Goal: Task Accomplishment & Management: Complete application form

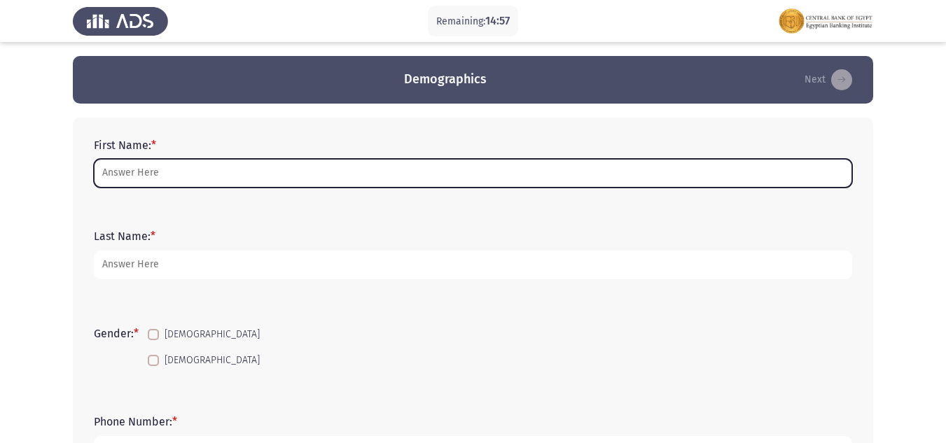
click at [150, 181] on input "First Name: *" at bounding box center [473, 173] width 758 height 29
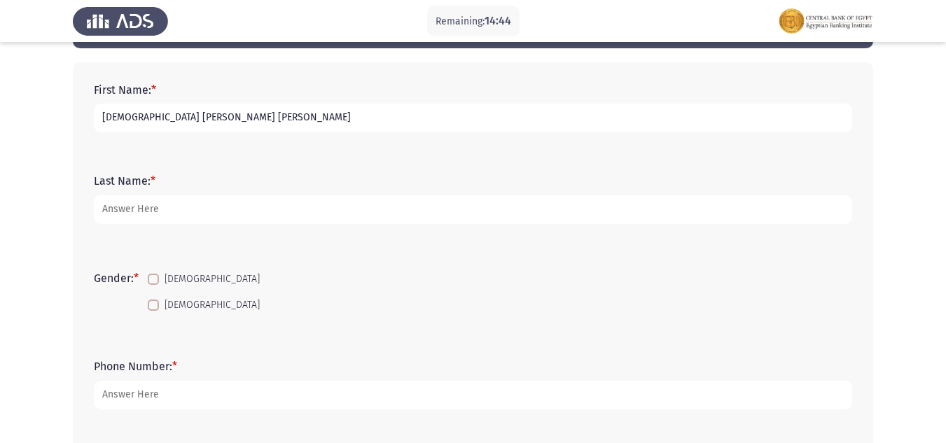
scroll to position [140, 0]
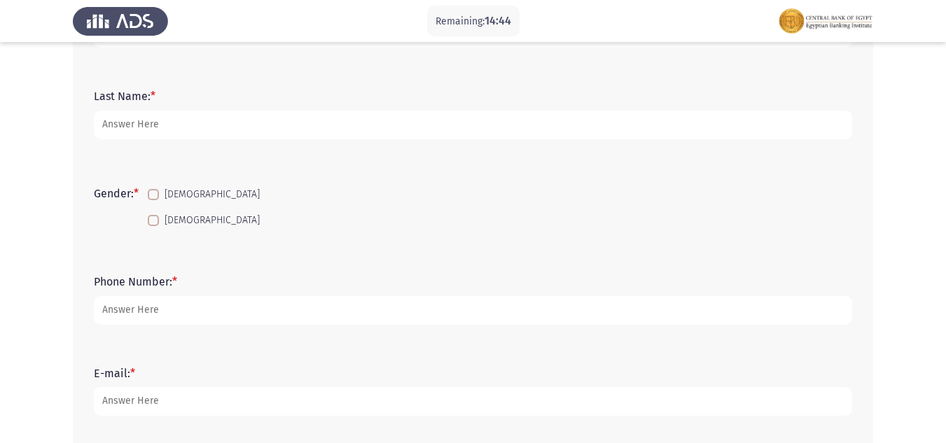
type input "[DEMOGRAPHIC_DATA] [PERSON_NAME] [PERSON_NAME]"
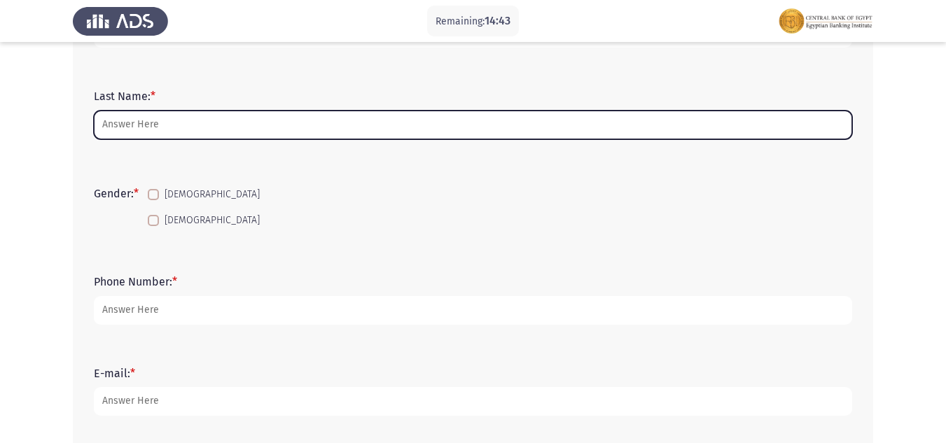
click at [126, 125] on input "Last Name: *" at bounding box center [473, 125] width 758 height 29
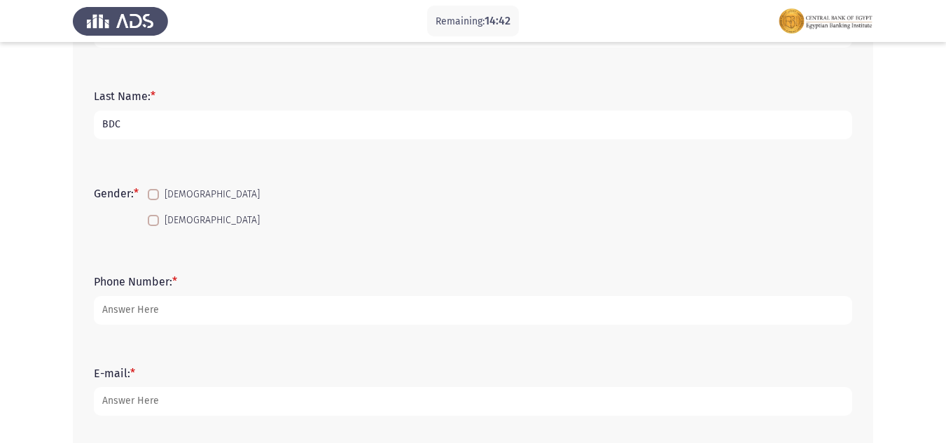
type input "BDC"
click at [156, 193] on span at bounding box center [153, 194] width 11 height 11
click at [153, 200] on input "[DEMOGRAPHIC_DATA]" at bounding box center [153, 200] width 1 height 1
checkbox input "true"
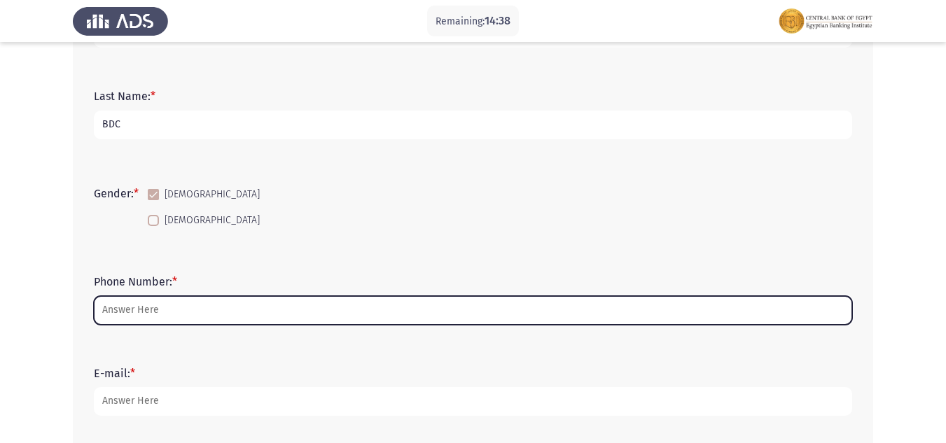
click at [142, 303] on input "Phone Number: *" at bounding box center [473, 310] width 758 height 29
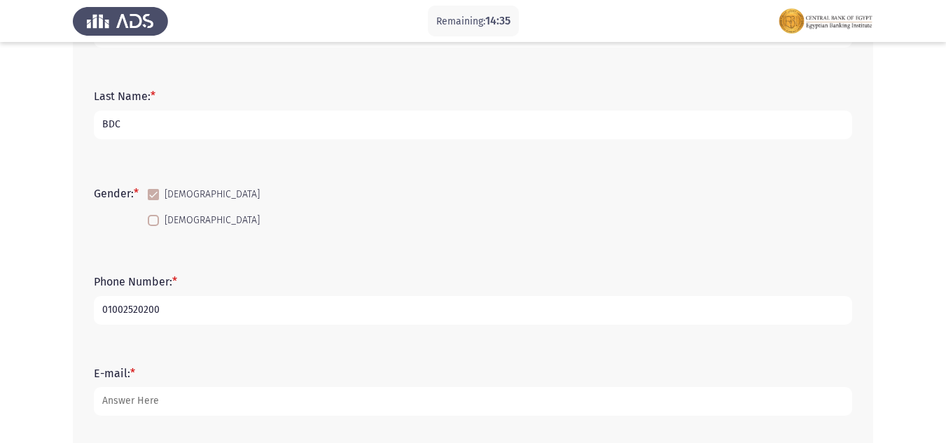
type input "01002520200"
type input "[EMAIL_ADDRESS][DOMAIN_NAME]"
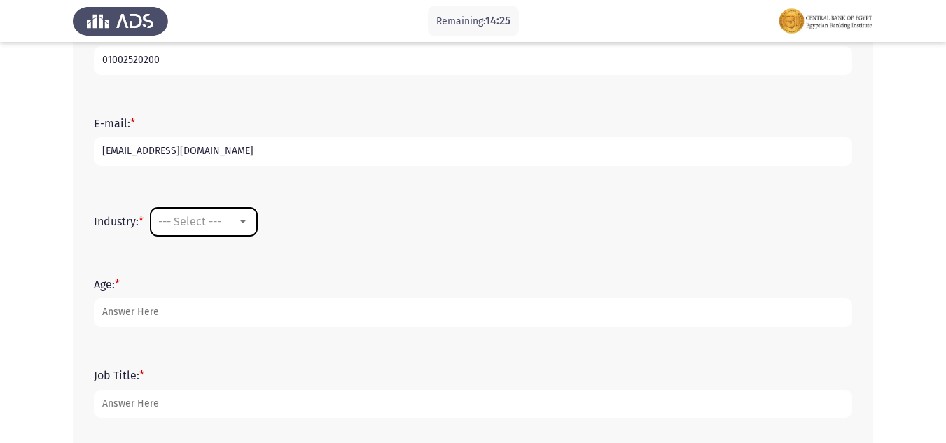
click at [231, 209] on mat-select "--- Select ---" at bounding box center [203, 222] width 106 height 28
click at [232, 219] on div "--- Select ---" at bounding box center [197, 221] width 78 height 13
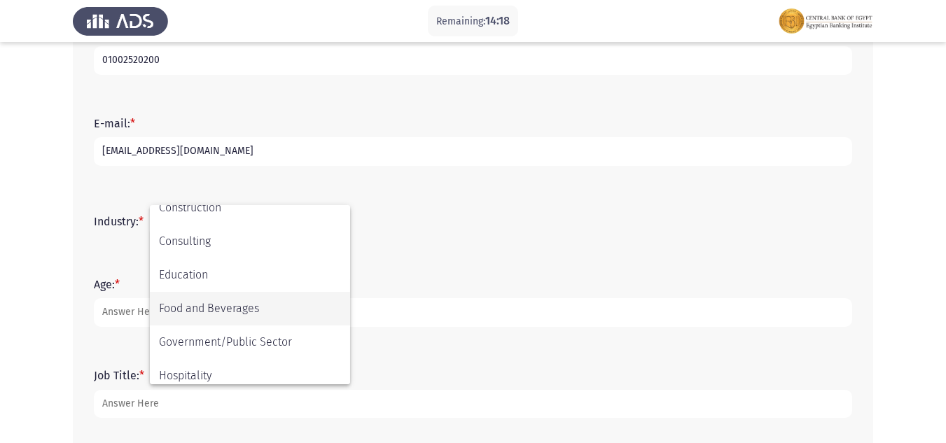
scroll to position [213, 0]
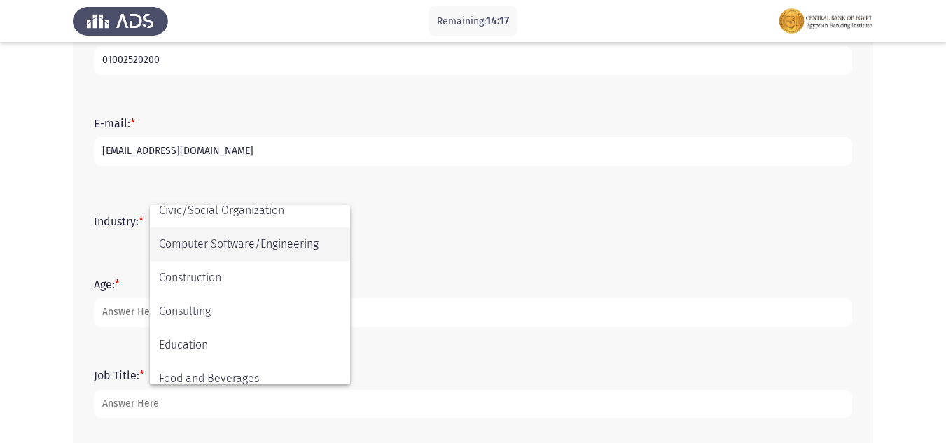
click at [211, 240] on span "Computer Software/Engineering" at bounding box center [250, 244] width 182 height 34
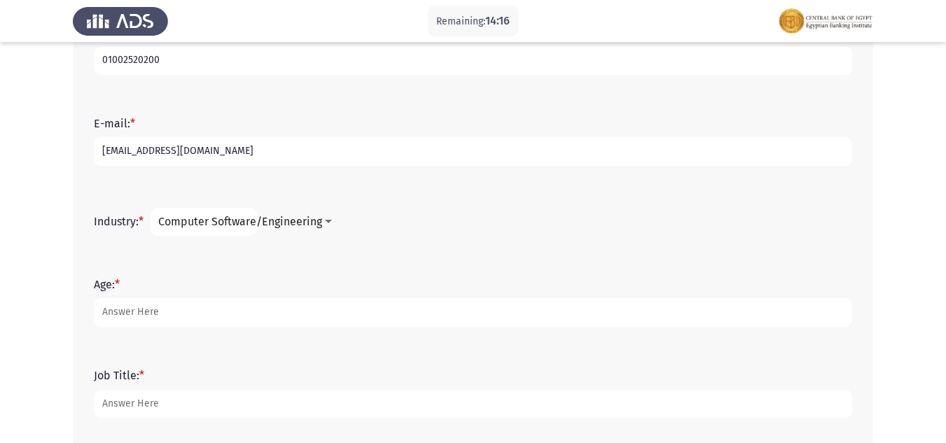
click at [235, 223] on span "Computer Software/Engineering" at bounding box center [240, 221] width 164 height 13
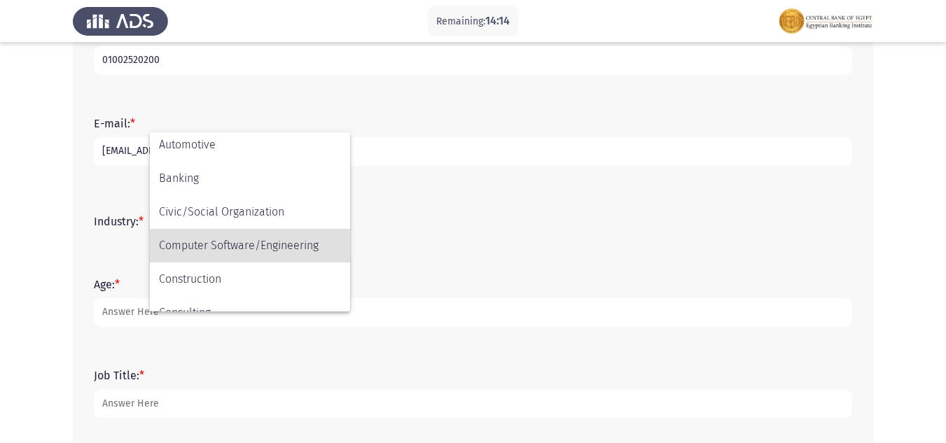
scroll to position [140, 0]
click at [220, 177] on span "Banking" at bounding box center [250, 177] width 182 height 34
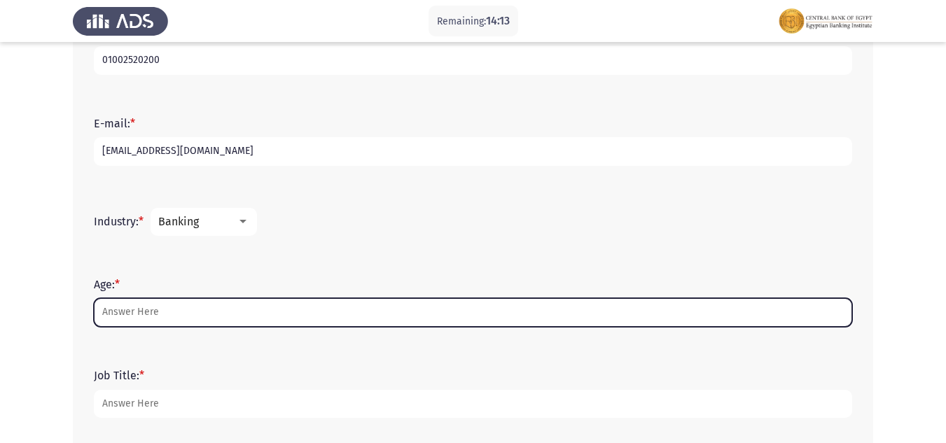
click at [162, 309] on input "Age: *" at bounding box center [473, 312] width 758 height 29
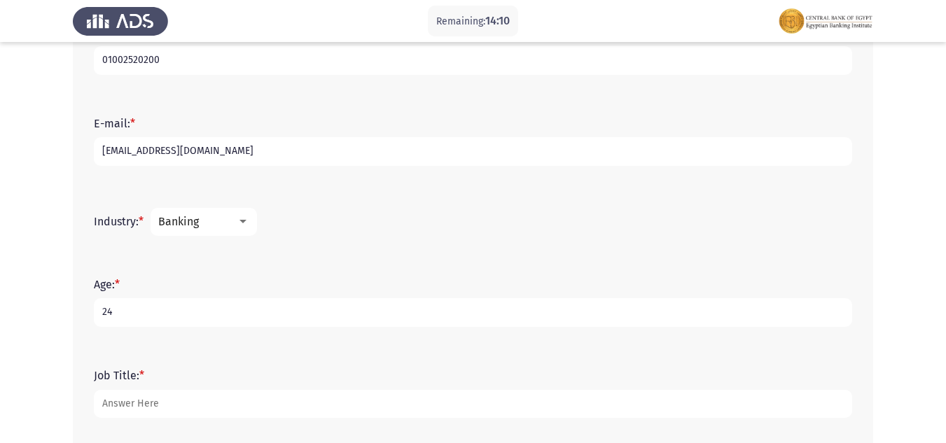
type input "24"
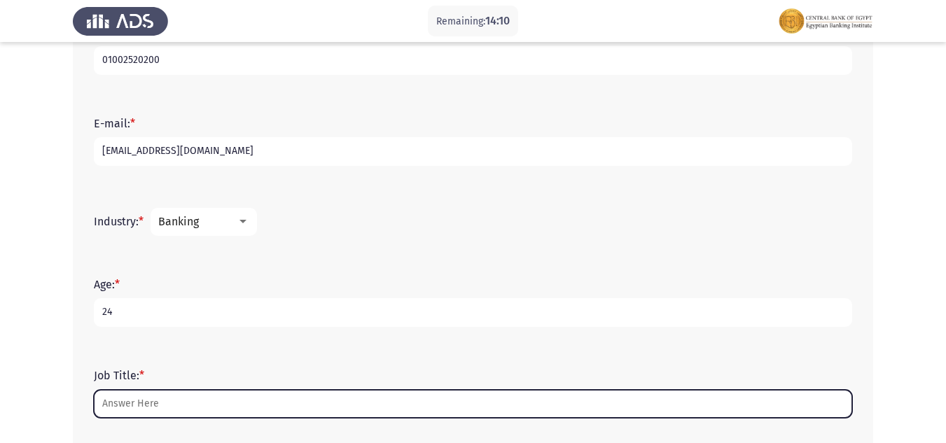
click at [162, 402] on input "Job Title: *" at bounding box center [473, 404] width 758 height 29
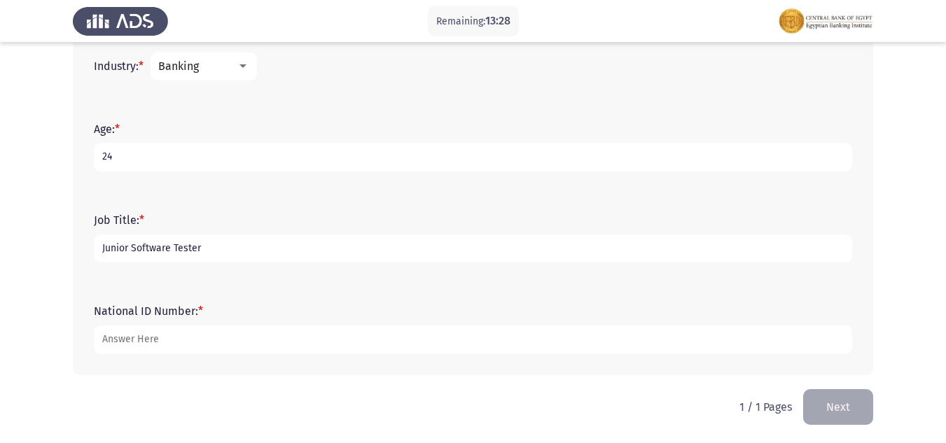
scroll to position [547, 0]
type input "Junior Software Tester"
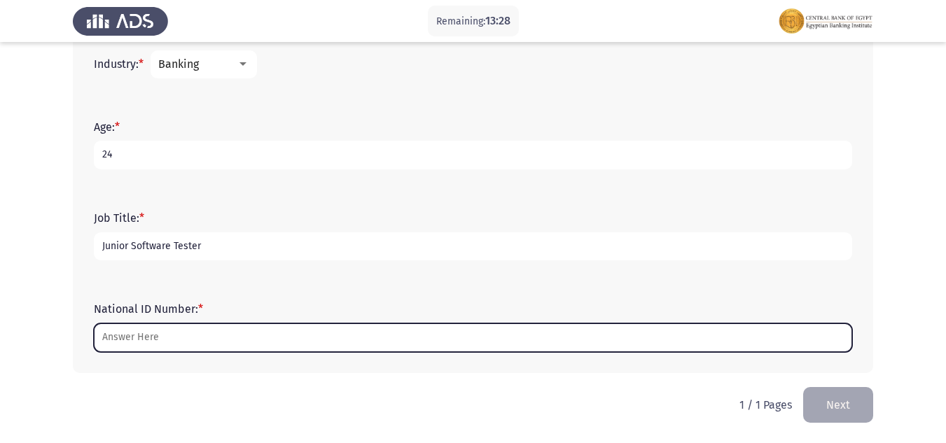
click at [140, 339] on input "National ID Number: *" at bounding box center [473, 337] width 758 height 29
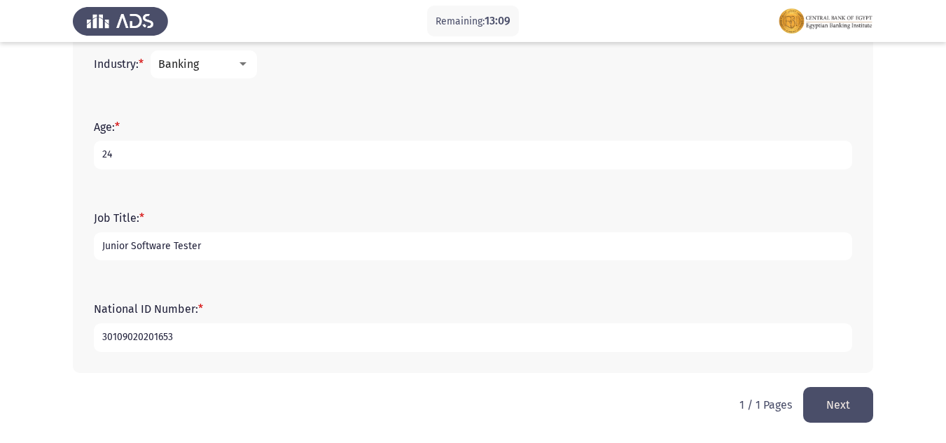
type input "30109020201653"
click at [837, 395] on button "Next" at bounding box center [838, 405] width 70 height 36
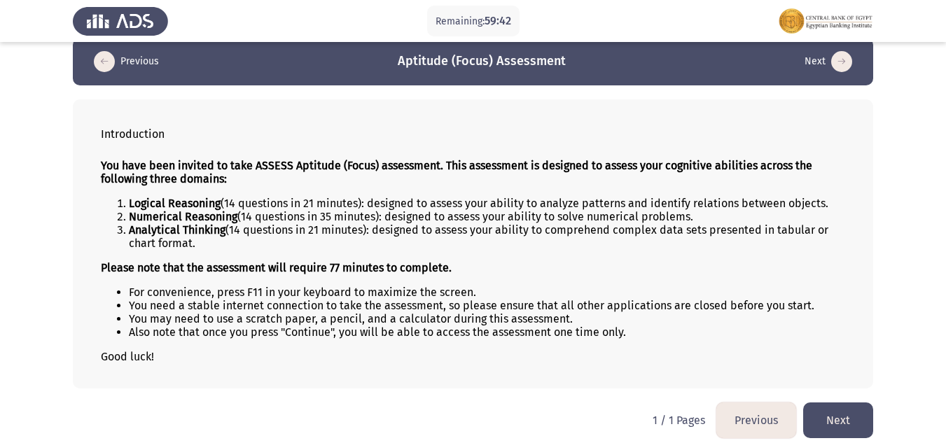
scroll to position [27, 0]
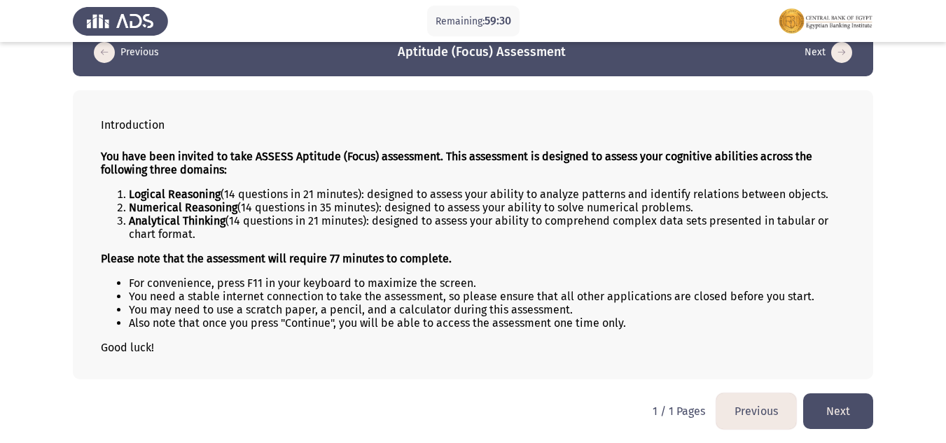
click at [838, 400] on button "Next" at bounding box center [838, 411] width 70 height 36
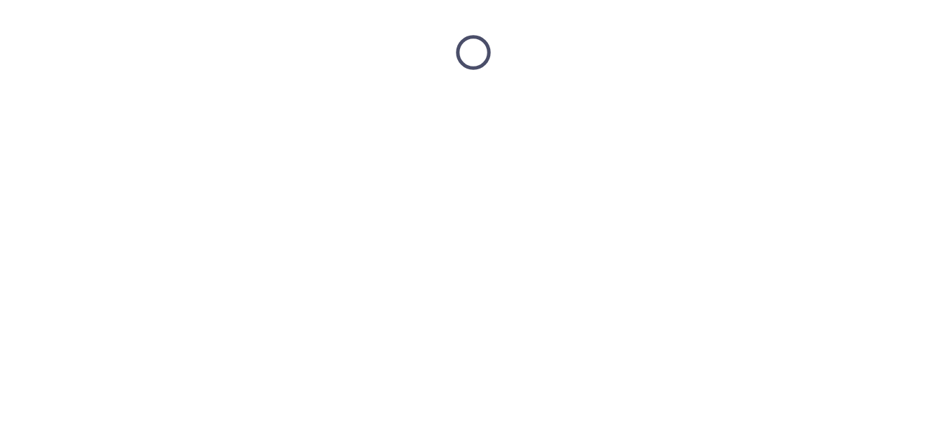
scroll to position [0, 0]
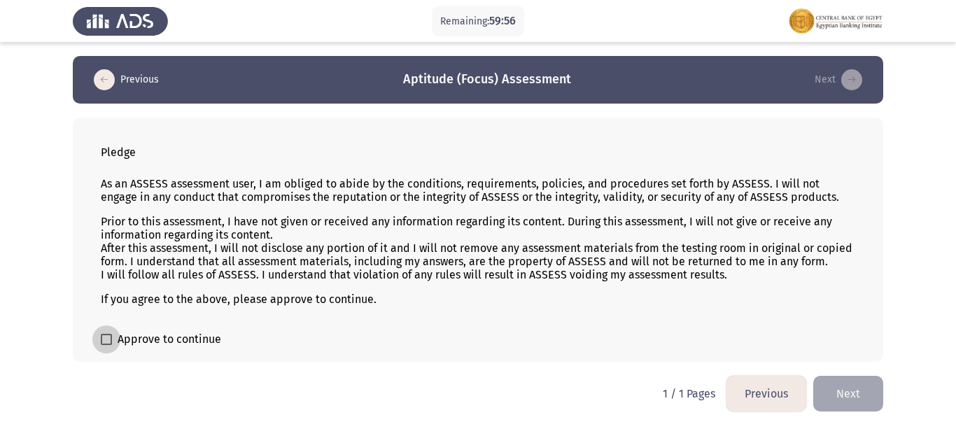
click at [118, 339] on span "Approve to continue" at bounding box center [170, 339] width 104 height 17
click at [106, 345] on input "Approve to continue" at bounding box center [106, 345] width 1 height 1
checkbox input "true"
click at [873, 395] on button "Next" at bounding box center [848, 394] width 70 height 36
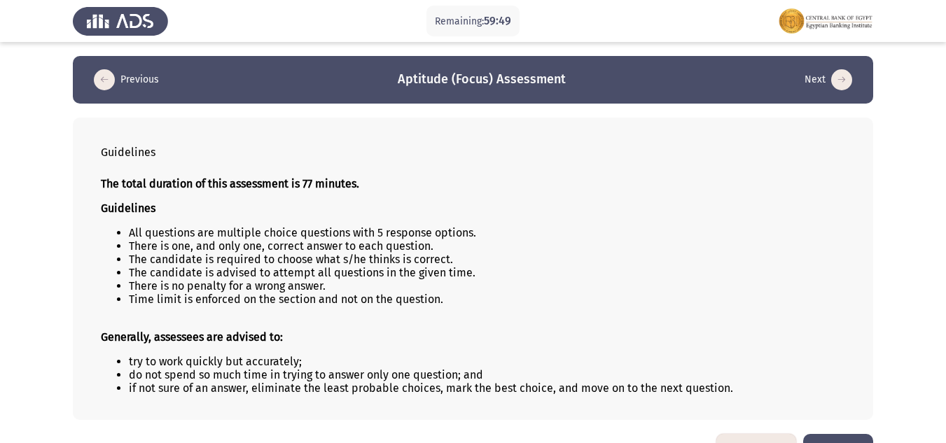
scroll to position [41, 0]
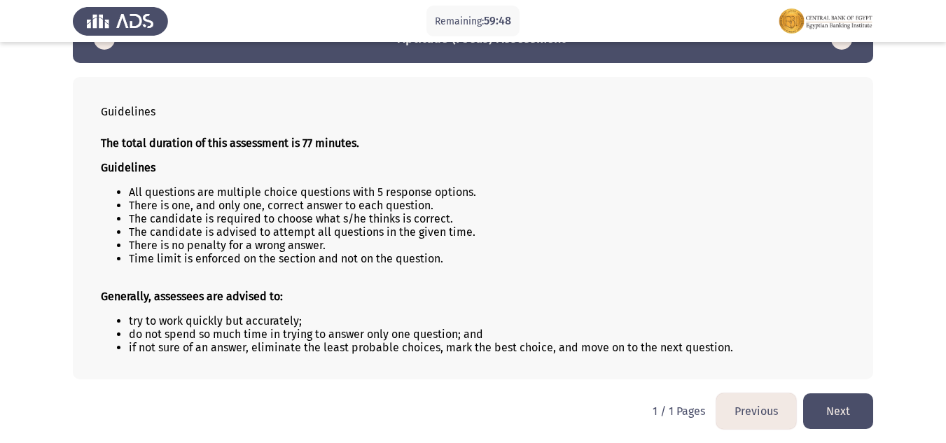
click at [844, 399] on button "Next" at bounding box center [838, 411] width 70 height 36
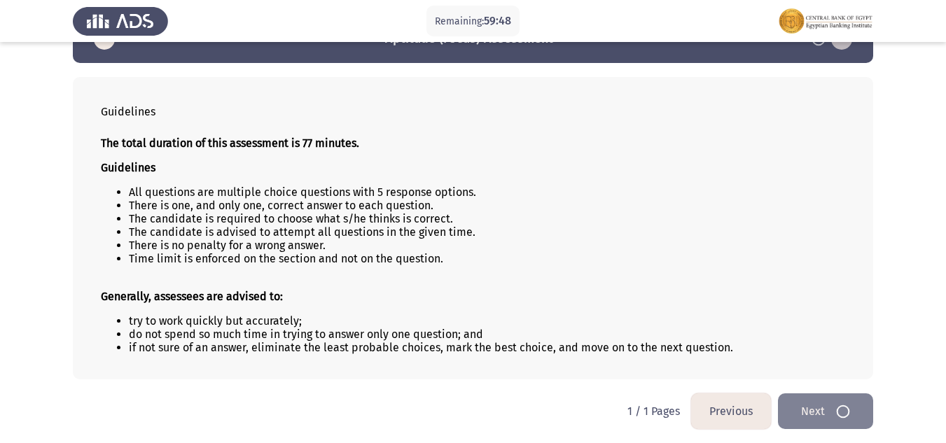
scroll to position [0, 0]
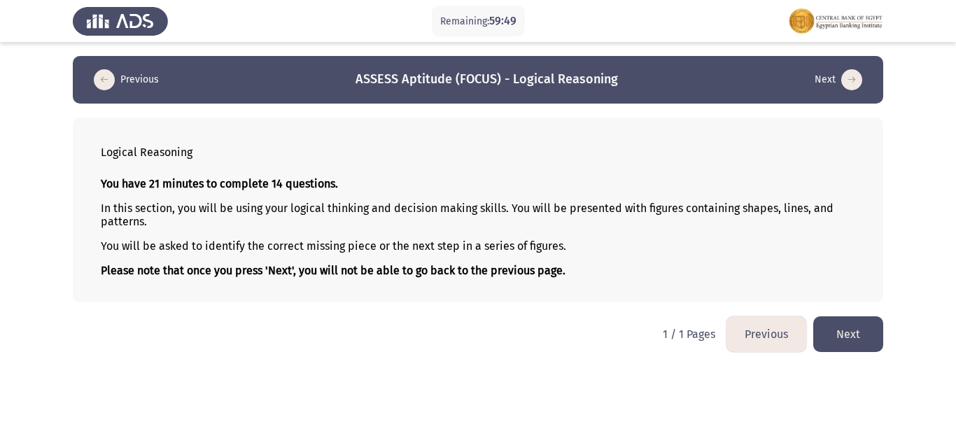
click at [848, 330] on button "Next" at bounding box center [848, 334] width 70 height 36
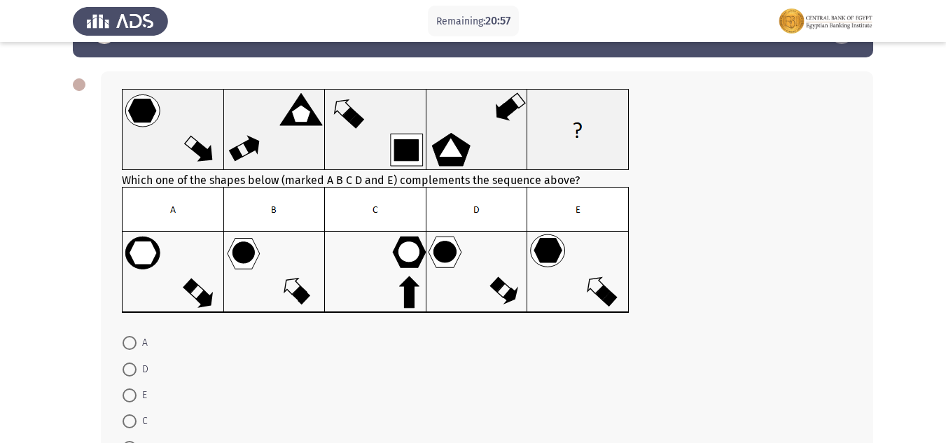
scroll to position [70, 0]
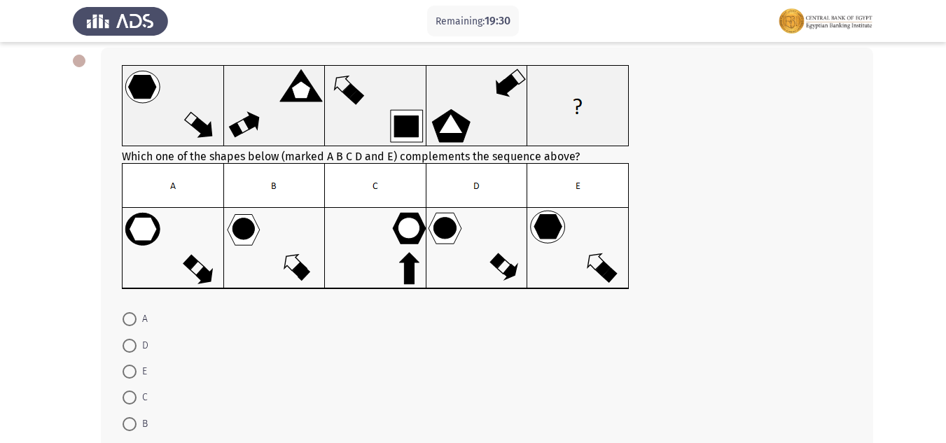
click at [127, 398] on span at bounding box center [129, 398] width 14 height 14
click at [127, 398] on input "C" at bounding box center [129, 398] width 14 height 14
radio input "true"
click at [130, 370] on span at bounding box center [129, 372] width 14 height 14
click at [130, 370] on input "E" at bounding box center [129, 372] width 14 height 14
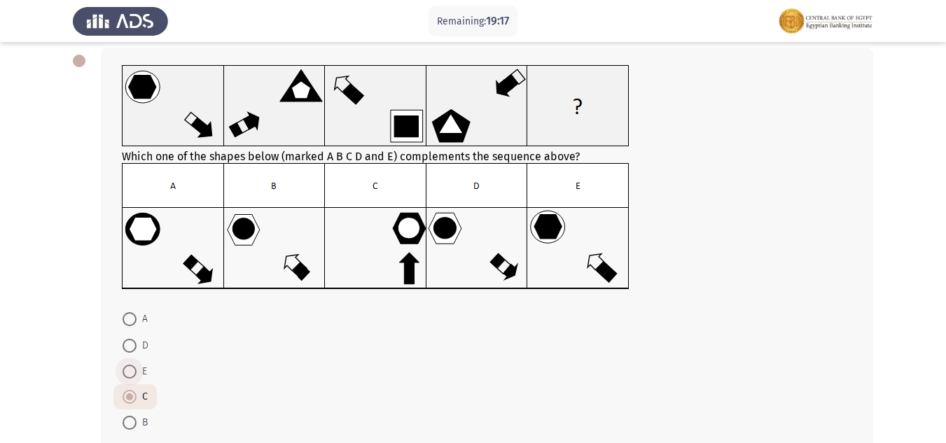
radio input "true"
click at [126, 423] on span at bounding box center [129, 423] width 14 height 14
click at [126, 423] on input "B" at bounding box center [129, 423] width 14 height 14
radio input "true"
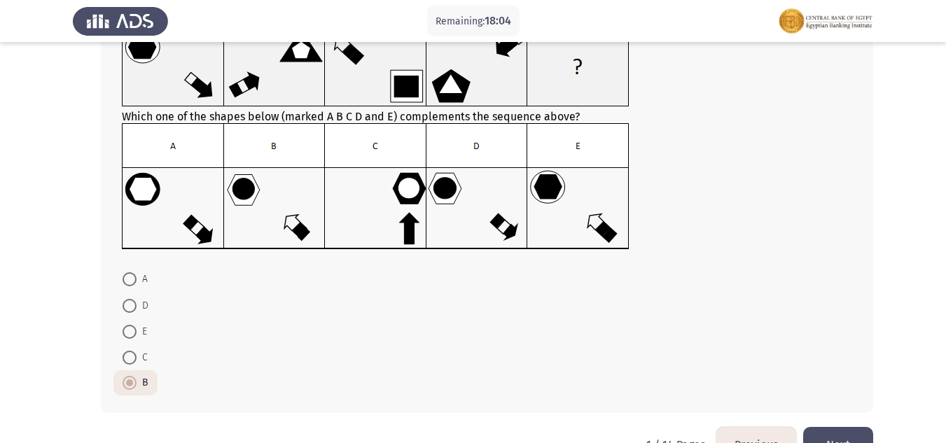
scroll to position [150, 0]
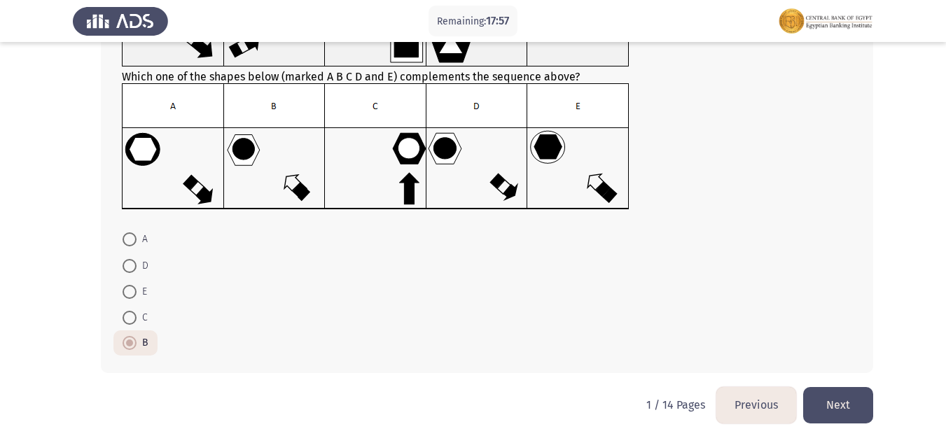
drag, startPoint x: 834, startPoint y: 402, endPoint x: 794, endPoint y: 251, distance: 156.4
click at [794, 251] on div "Previous ASSESS Aptitude (FOCUS) - Logical Reasoning Next Which one of the shap…" at bounding box center [473, 146] width 800 height 481
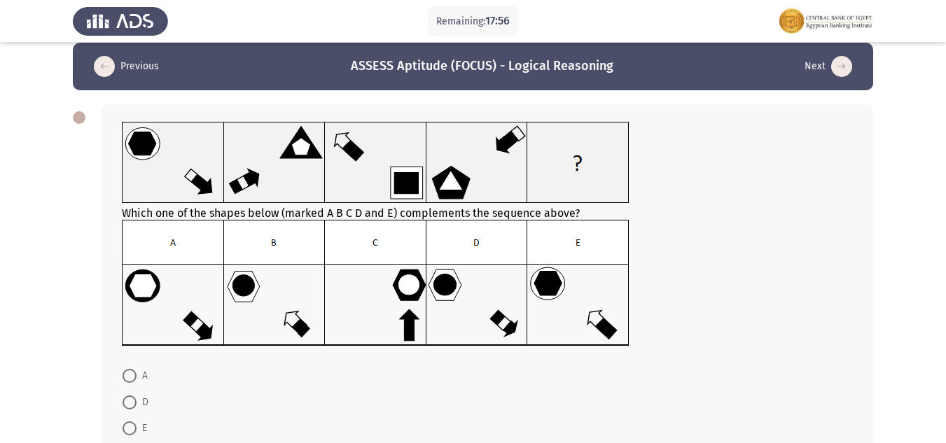
scroll to position [10, 0]
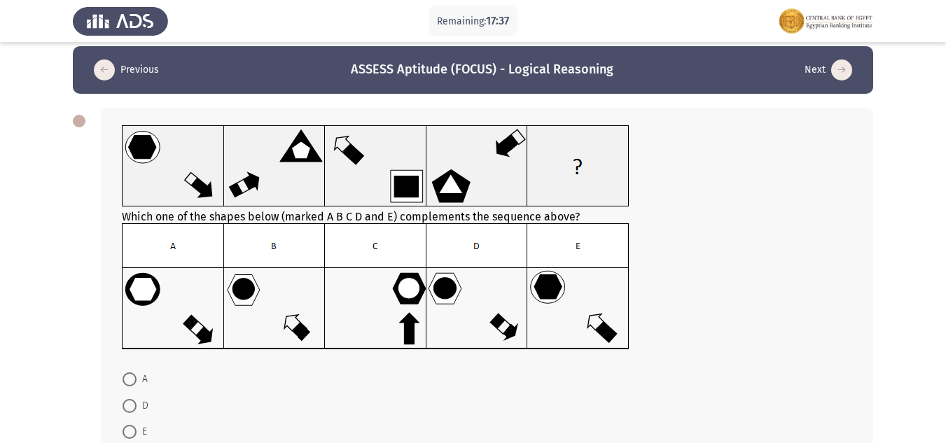
click at [126, 406] on span at bounding box center [129, 406] width 14 height 14
click at [126, 406] on input "D" at bounding box center [129, 406] width 14 height 14
radio input "true"
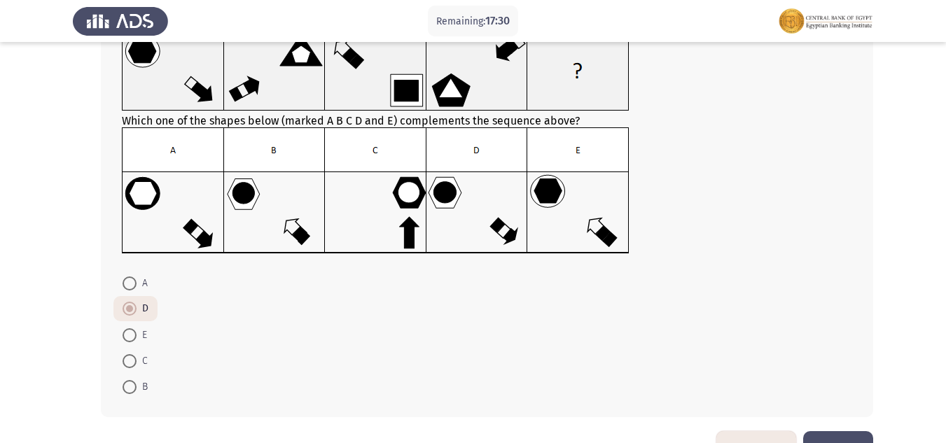
scroll to position [150, 0]
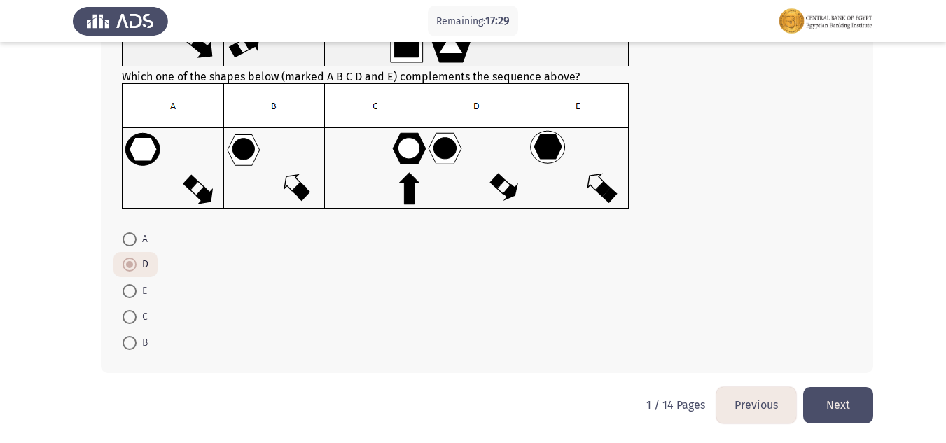
click at [849, 393] on button "Next" at bounding box center [838, 405] width 70 height 36
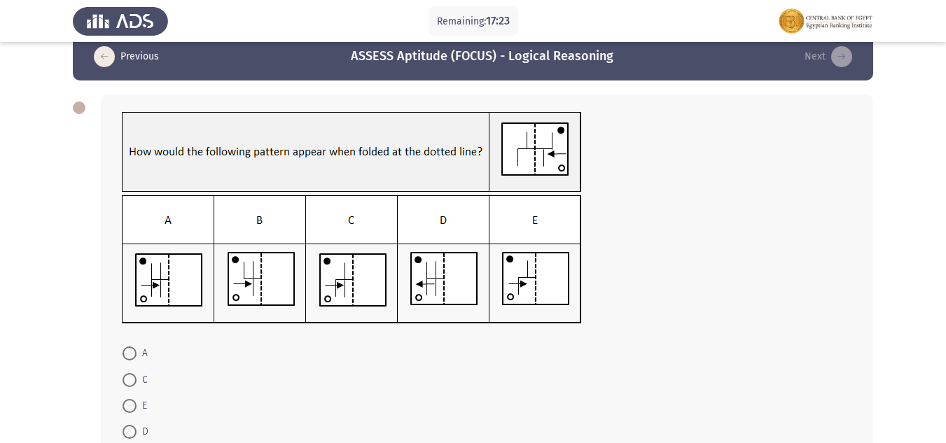
scroll to position [0, 0]
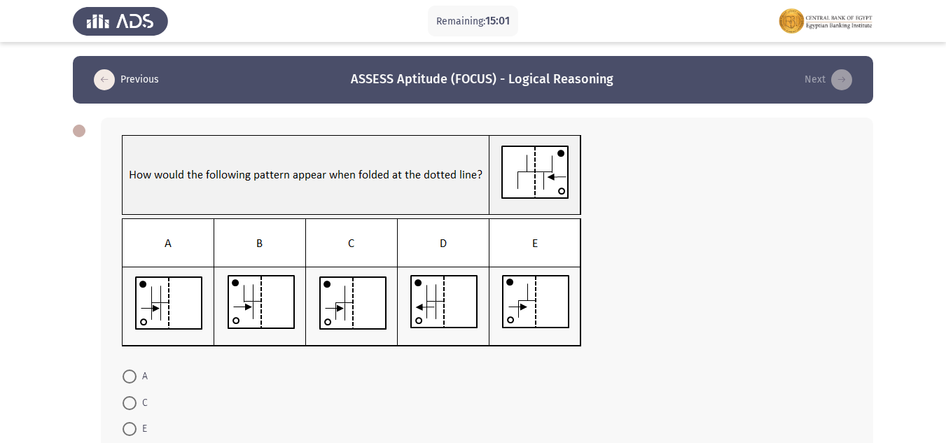
click at [127, 373] on span at bounding box center [129, 377] width 14 height 14
click at [127, 373] on input "A" at bounding box center [129, 377] width 14 height 14
radio input "true"
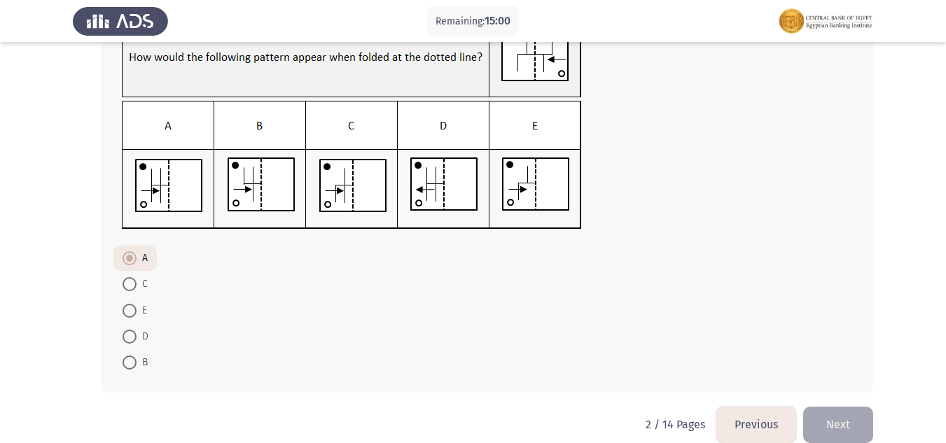
scroll to position [137, 0]
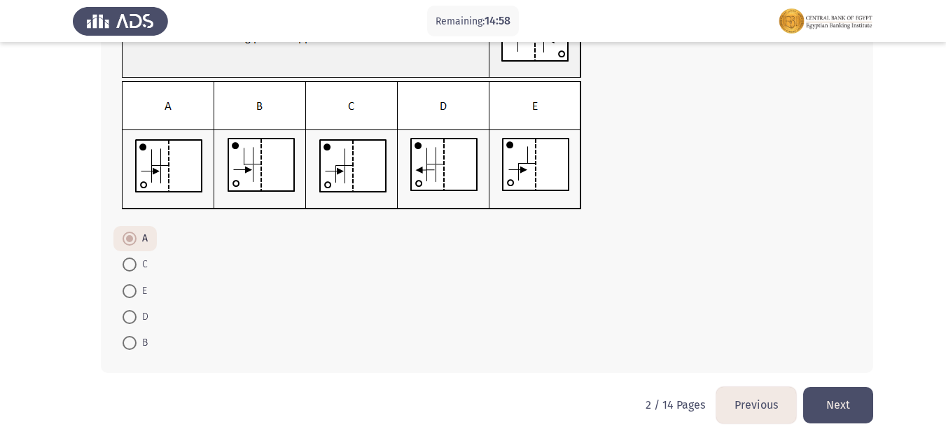
click at [841, 402] on button "Next" at bounding box center [838, 405] width 70 height 36
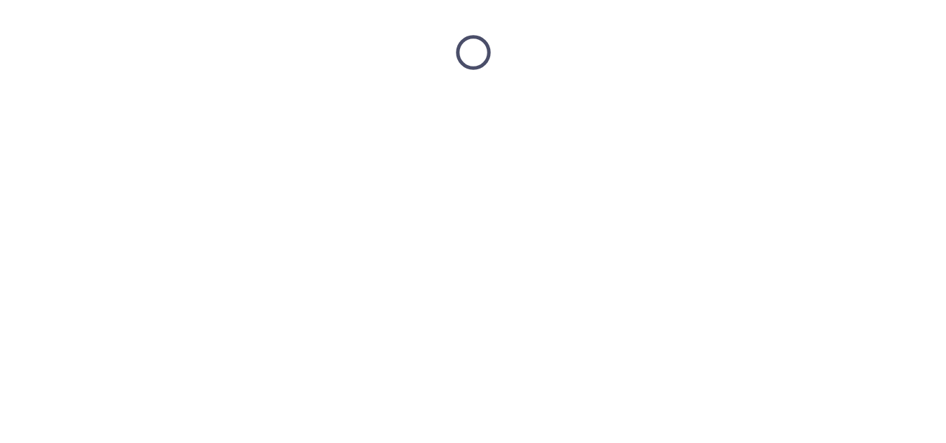
click at [841, 105] on html at bounding box center [473, 52] width 946 height 105
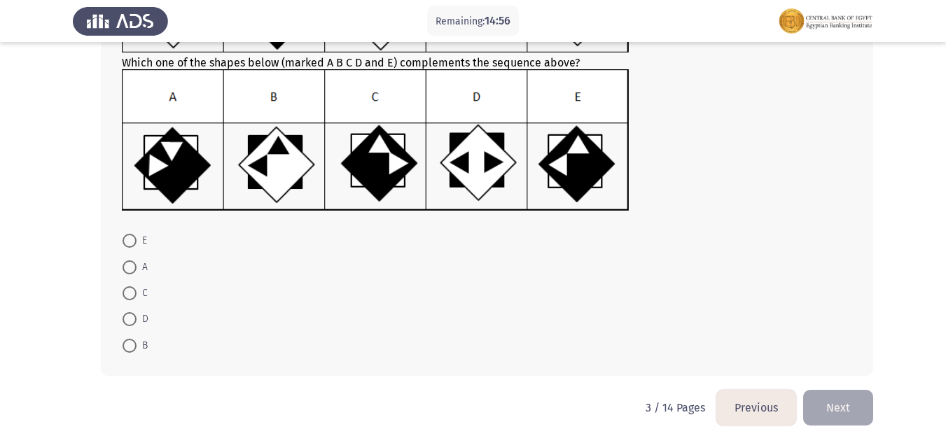
scroll to position [174, 0]
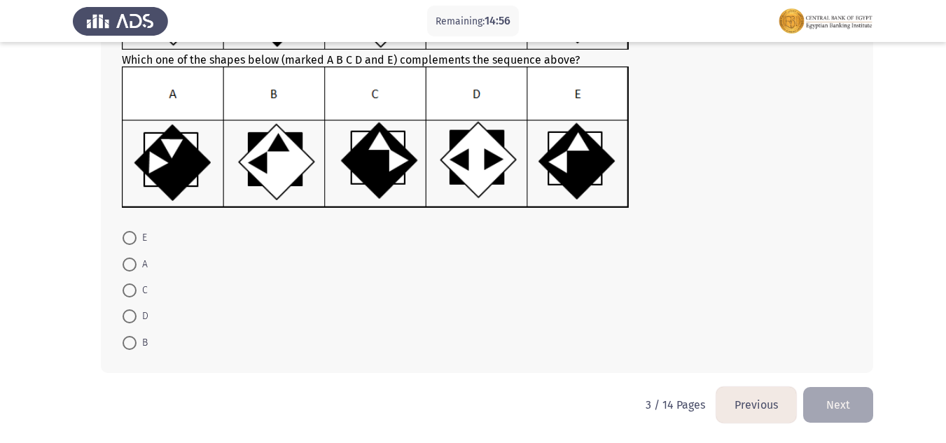
click at [776, 411] on button "Previous" at bounding box center [756, 405] width 80 height 36
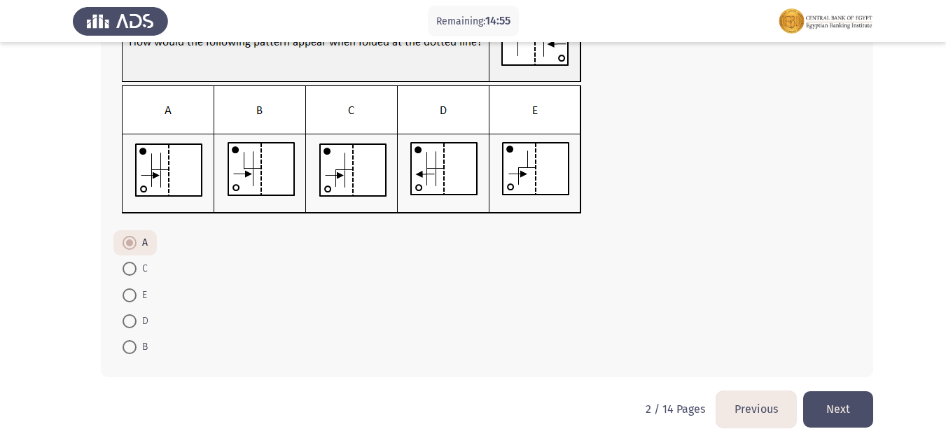
scroll to position [137, 0]
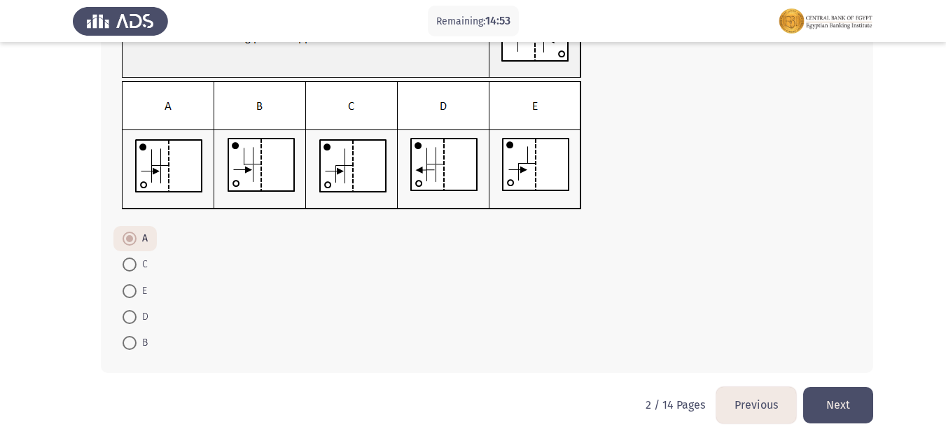
click at [742, 396] on button "Previous" at bounding box center [756, 405] width 80 height 36
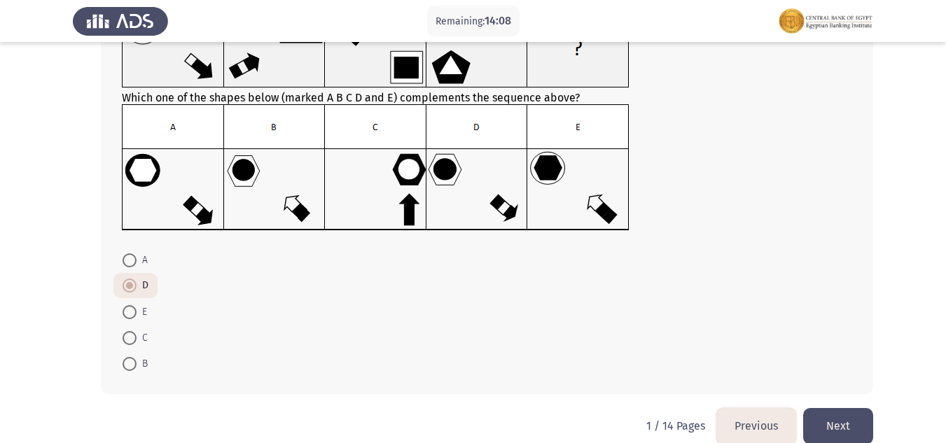
scroll to position [150, 0]
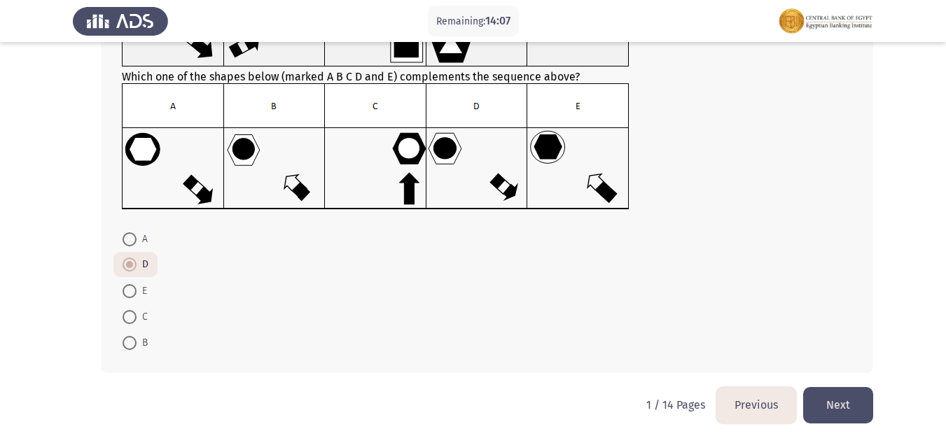
click at [842, 398] on button "Next" at bounding box center [838, 405] width 70 height 36
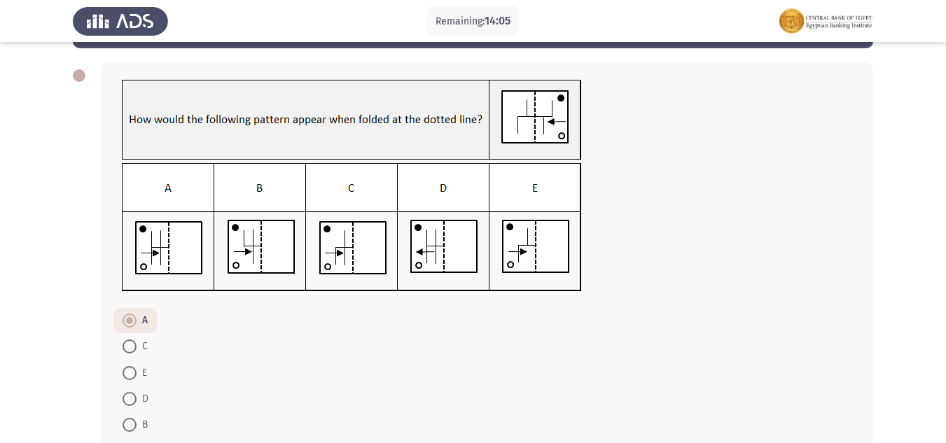
scroll to position [137, 0]
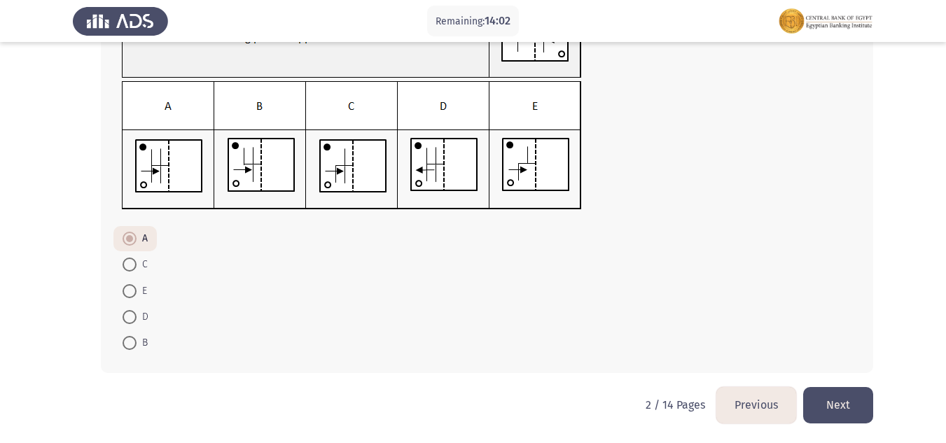
click at [851, 400] on button "Next" at bounding box center [838, 405] width 70 height 36
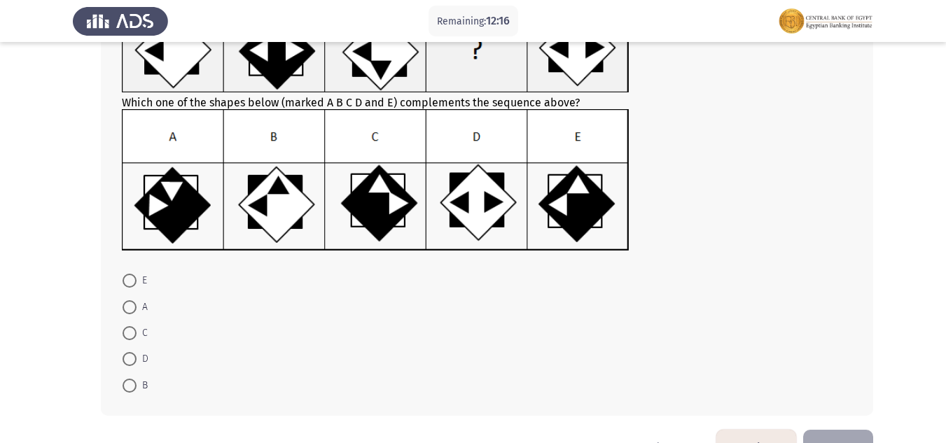
scroll to position [140, 0]
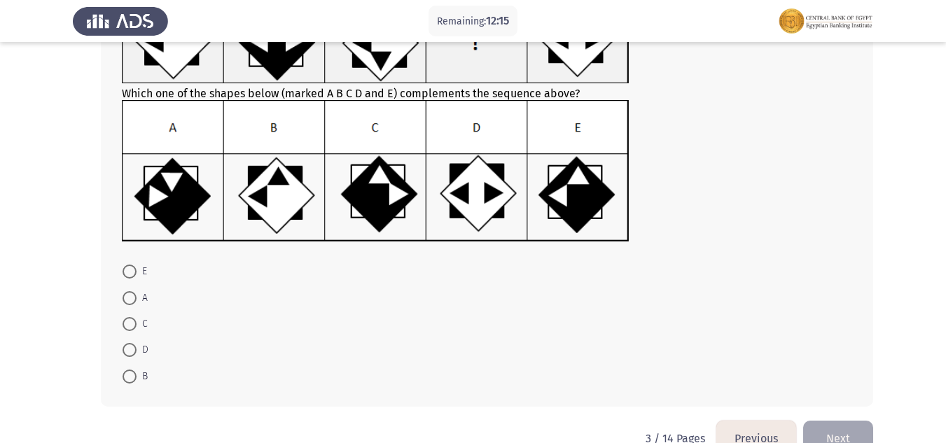
click at [129, 325] on span at bounding box center [129, 324] width 14 height 14
click at [129, 325] on input "C" at bounding box center [129, 324] width 14 height 14
radio input "true"
click at [129, 325] on span at bounding box center [129, 323] width 14 height 14
click at [129, 325] on input "C" at bounding box center [129, 323] width 14 height 14
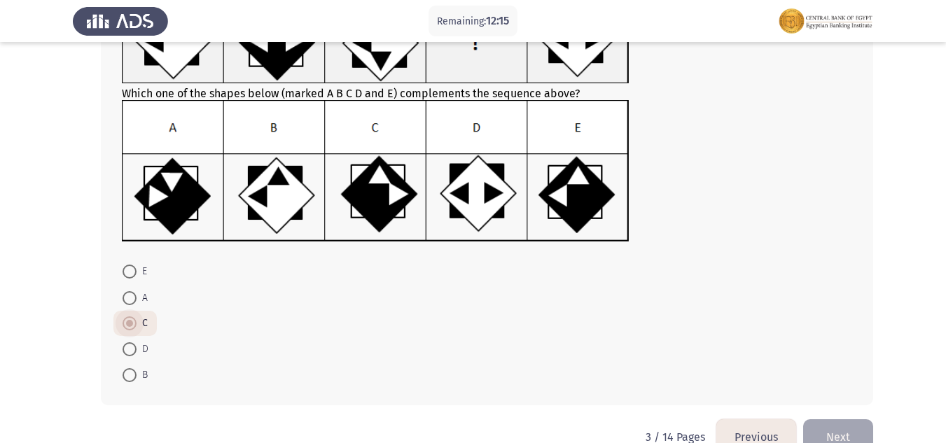
click at [129, 325] on span at bounding box center [129, 323] width 7 height 7
click at [129, 325] on input "C" at bounding box center [129, 323] width 14 height 14
click at [848, 423] on button "Next" at bounding box center [838, 437] width 70 height 36
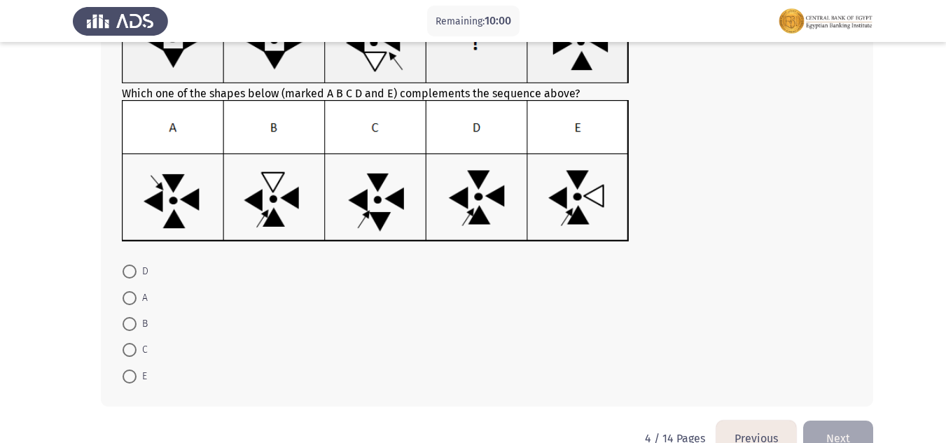
click at [138, 273] on span "D" at bounding box center [142, 271] width 12 height 17
click at [136, 273] on input "D" at bounding box center [129, 272] width 14 height 14
radio input "true"
click at [832, 423] on button "Next" at bounding box center [838, 437] width 70 height 36
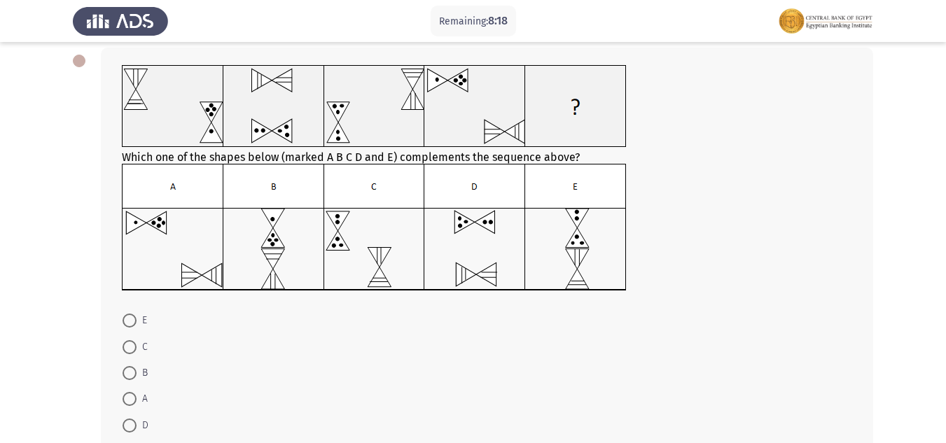
click at [133, 324] on span at bounding box center [129, 321] width 14 height 14
click at [133, 324] on input "E" at bounding box center [129, 321] width 14 height 14
radio input "true"
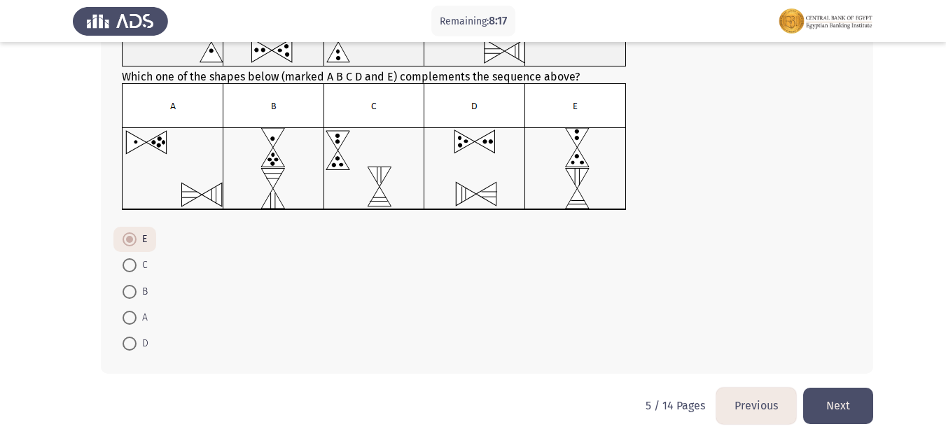
scroll to position [151, 0]
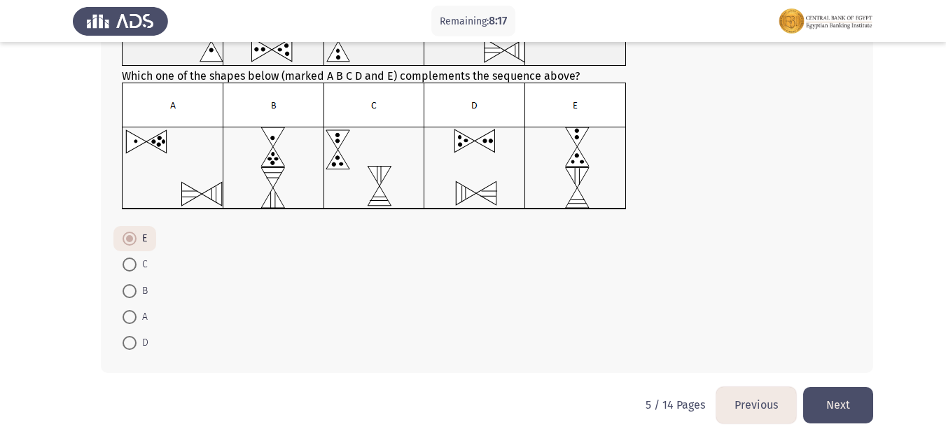
click at [852, 391] on button "Next" at bounding box center [838, 405] width 70 height 36
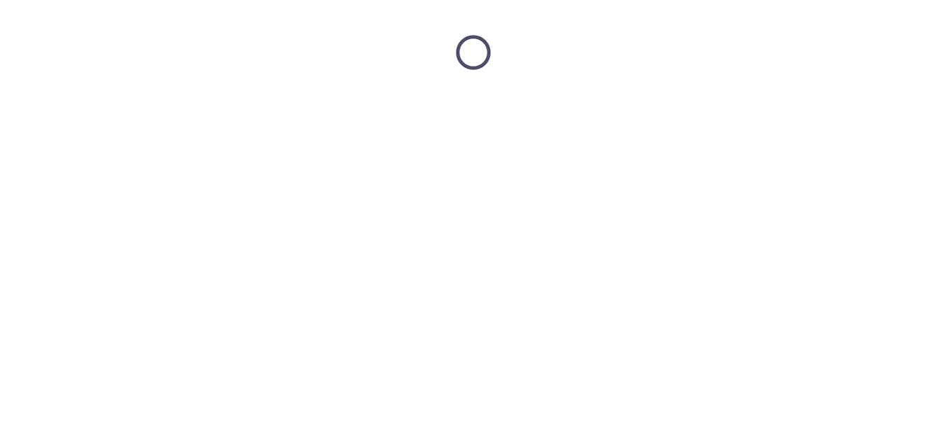
scroll to position [0, 0]
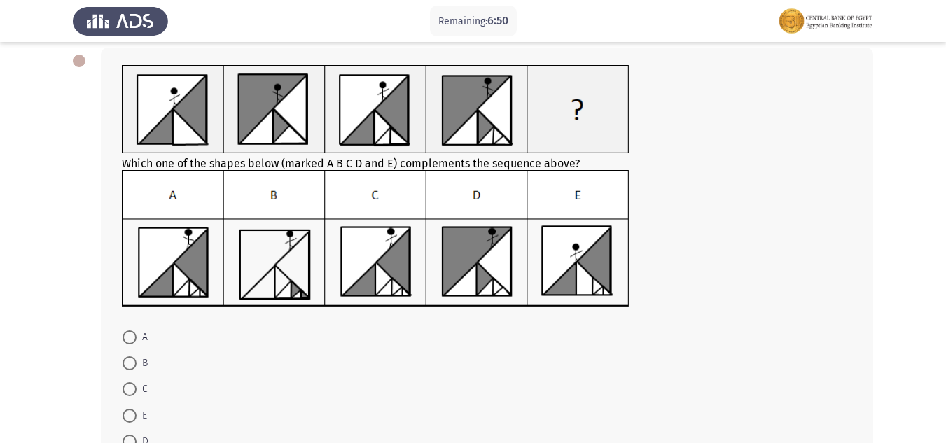
click at [132, 387] on span at bounding box center [129, 389] width 14 height 14
click at [132, 387] on input "C" at bounding box center [129, 389] width 14 height 14
radio input "true"
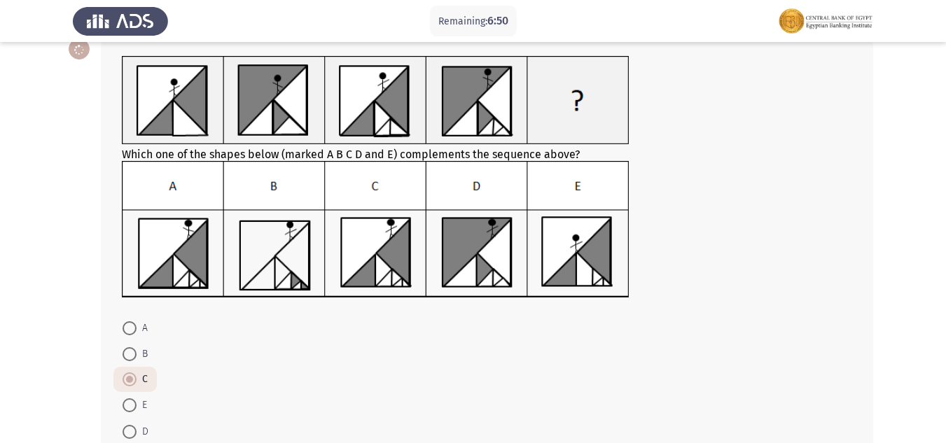
scroll to position [168, 0]
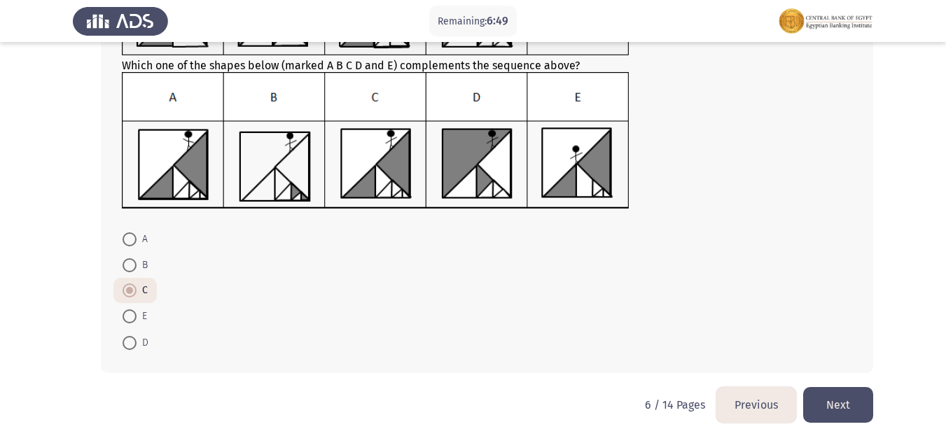
click at [843, 413] on button "Next" at bounding box center [838, 405] width 70 height 36
click at [843, 413] on html "Remaining: 6:49 Previous ASSESS Aptitude (FOCUS) - Logical Reasoning Next Which…" at bounding box center [473, 137] width 946 height 611
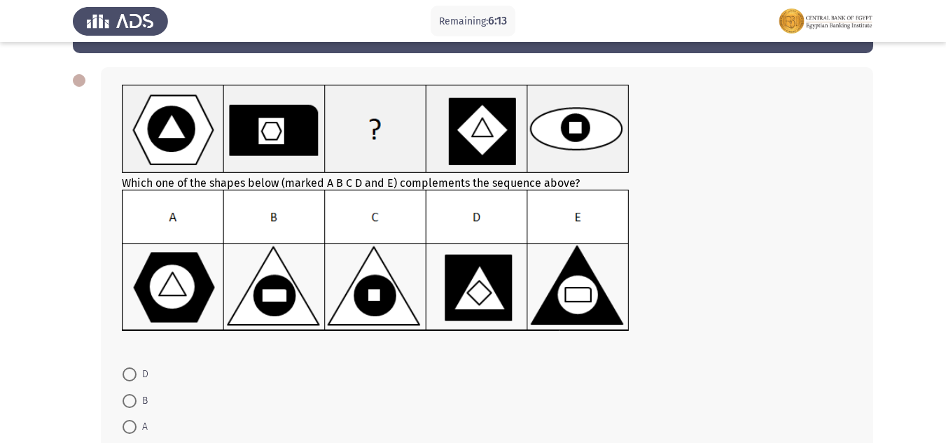
scroll to position [47, 0]
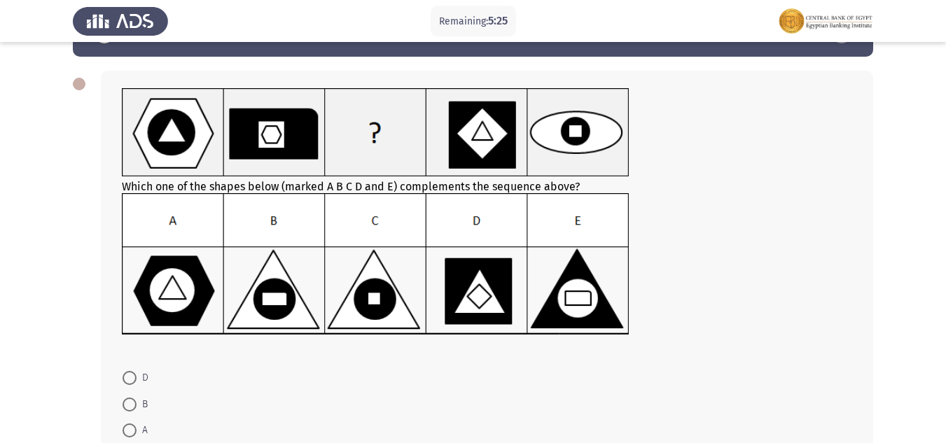
click at [129, 402] on span at bounding box center [129, 405] width 14 height 14
click at [129, 402] on input "B" at bounding box center [129, 405] width 14 height 14
radio input "true"
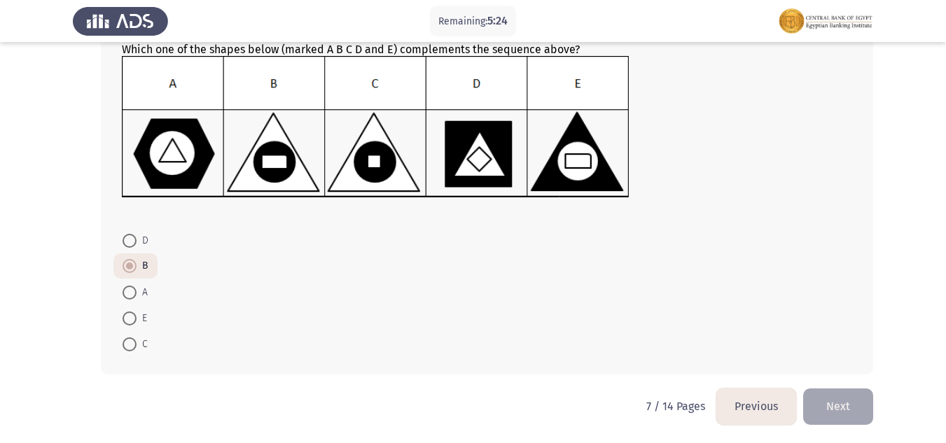
scroll to position [185, 0]
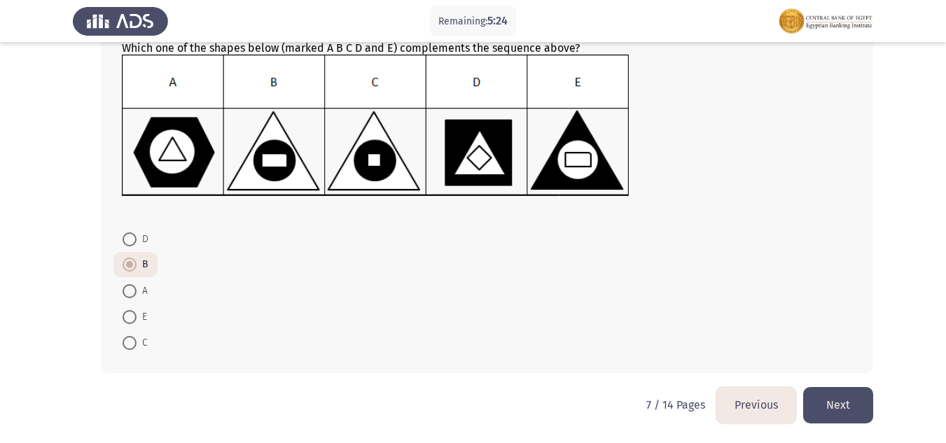
click at [850, 397] on button "Next" at bounding box center [838, 405] width 70 height 36
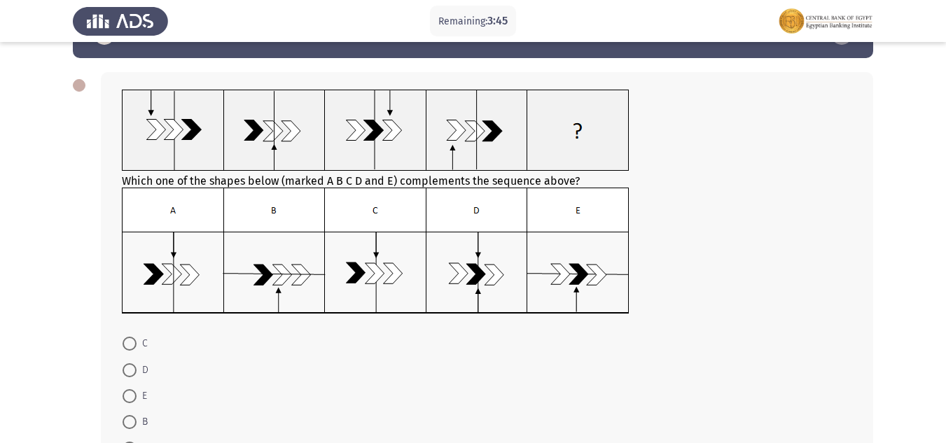
scroll to position [70, 0]
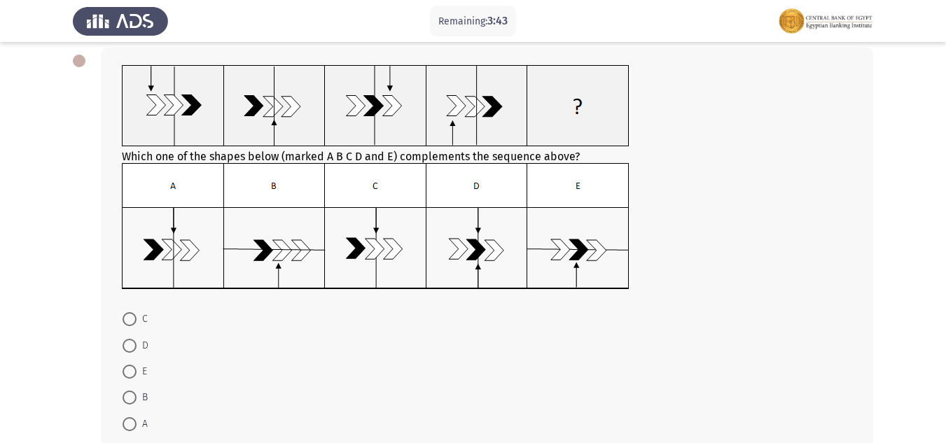
click at [127, 314] on span at bounding box center [129, 319] width 14 height 14
click at [127, 314] on input "C" at bounding box center [129, 319] width 14 height 14
radio input "true"
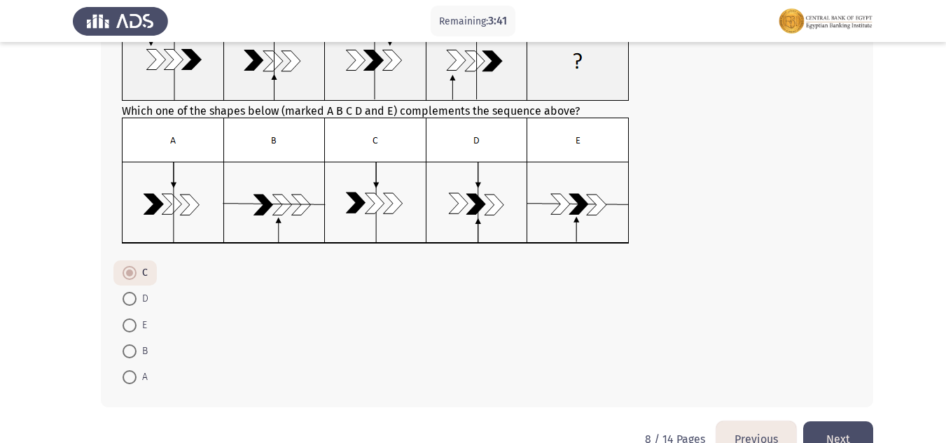
scroll to position [140, 0]
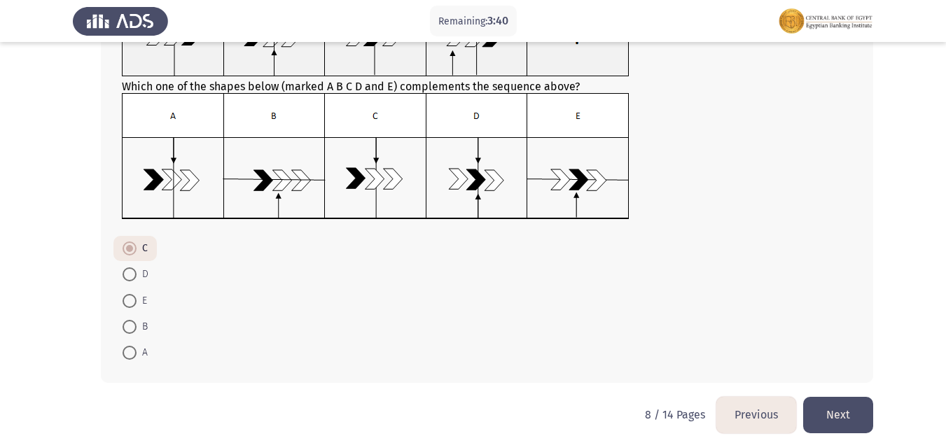
click at [839, 401] on button "Next" at bounding box center [838, 415] width 70 height 36
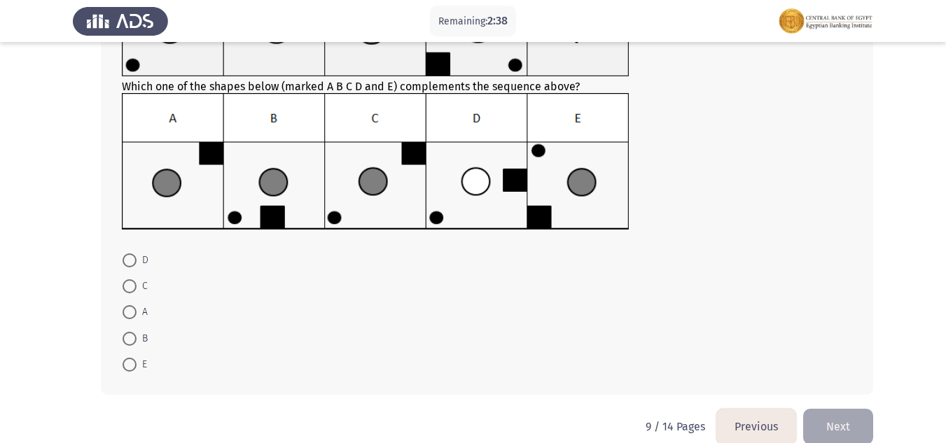
scroll to position [169, 0]
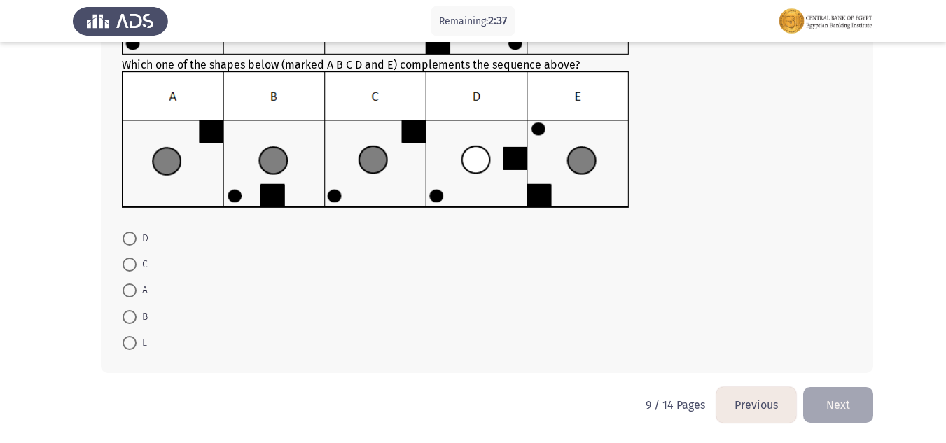
click at [129, 310] on span at bounding box center [129, 317] width 14 height 14
click at [129, 310] on input "B" at bounding box center [129, 317] width 14 height 14
radio input "true"
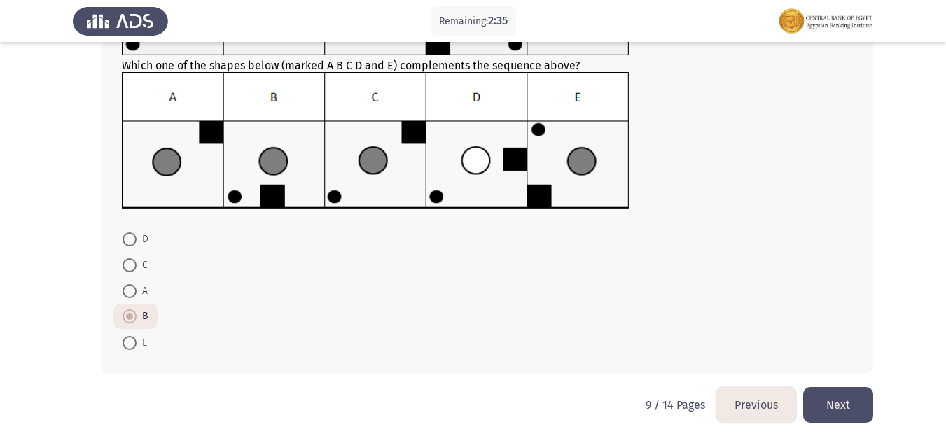
click at [846, 391] on button "Next" at bounding box center [838, 405] width 70 height 36
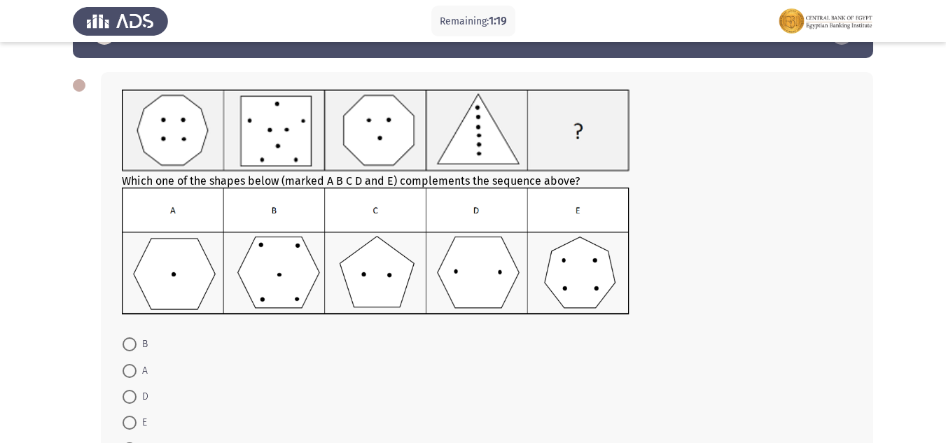
scroll to position [70, 0]
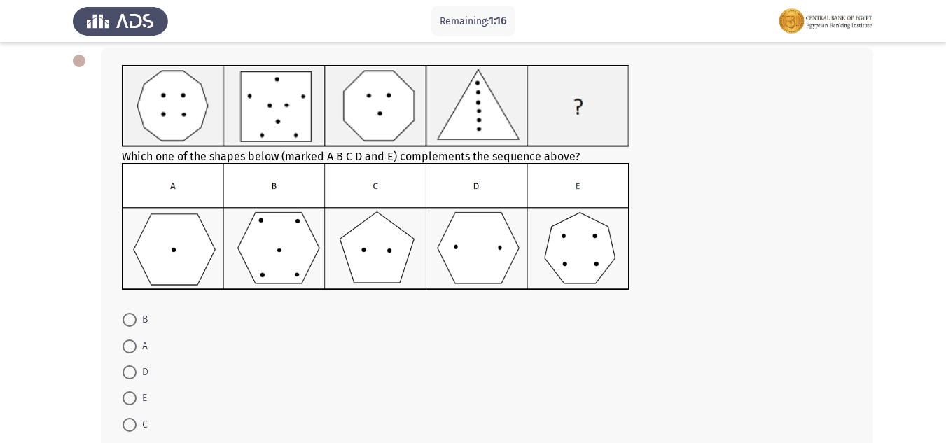
click at [133, 372] on span at bounding box center [129, 372] width 14 height 14
click at [133, 372] on input "D" at bounding box center [129, 372] width 14 height 14
radio input "true"
click at [133, 372] on span at bounding box center [129, 372] width 14 height 14
click at [133, 372] on input "D" at bounding box center [129, 372] width 14 height 14
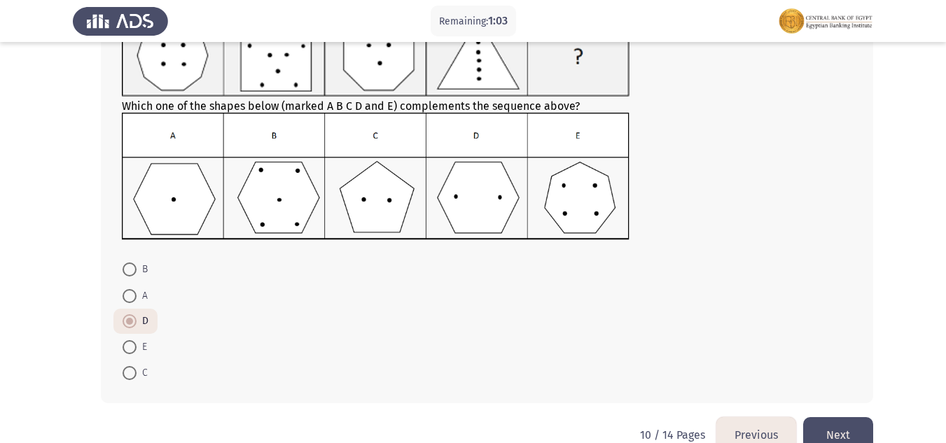
scroll to position [140, 0]
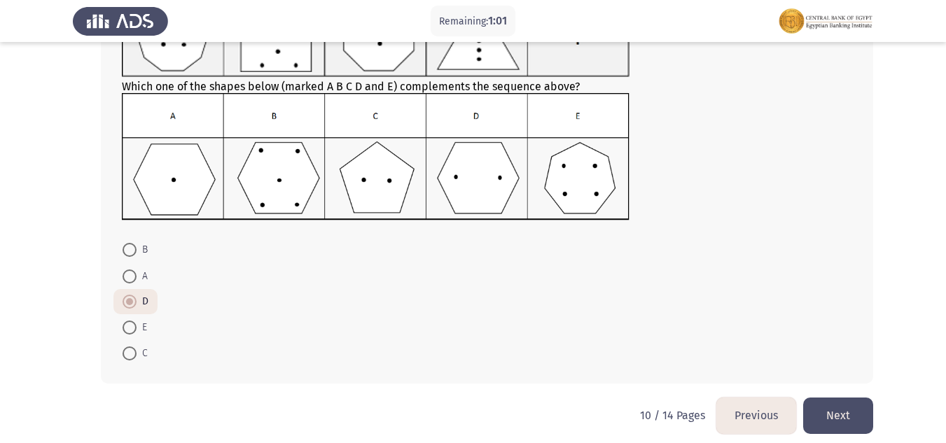
click at [841, 395] on div "Which one of the shapes below (marked A B C D and E) complements the sequence a…" at bounding box center [473, 181] width 800 height 434
click at [840, 411] on button "Next" at bounding box center [838, 416] width 70 height 36
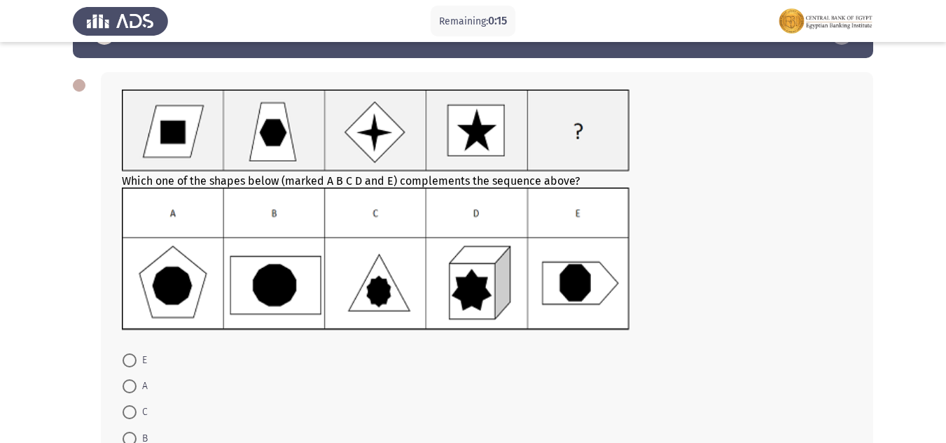
scroll to position [70, 0]
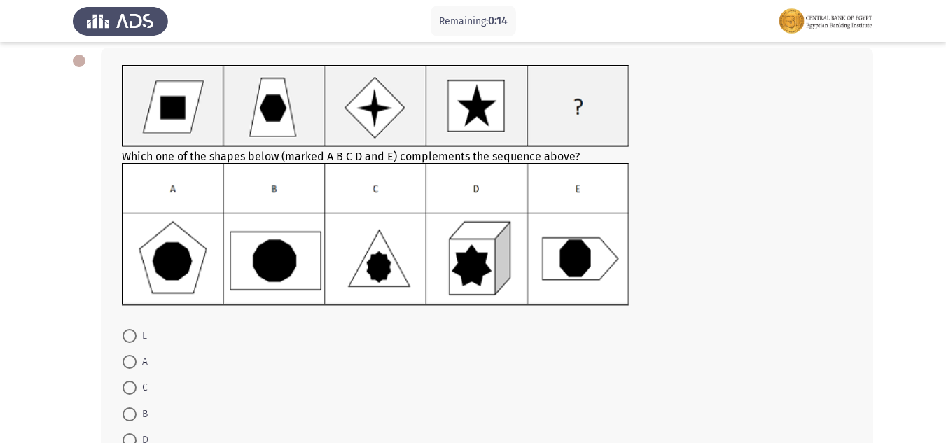
click at [132, 437] on span at bounding box center [129, 440] width 14 height 14
click at [132, 437] on input "D" at bounding box center [129, 440] width 14 height 14
radio input "true"
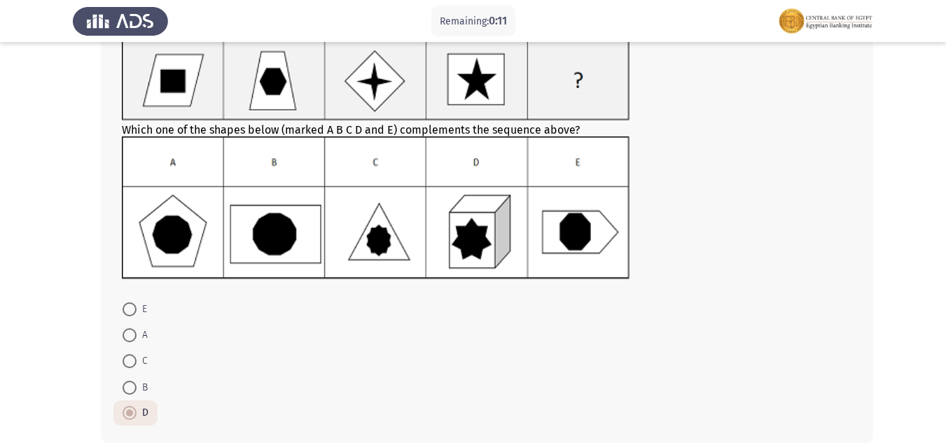
scroll to position [167, 0]
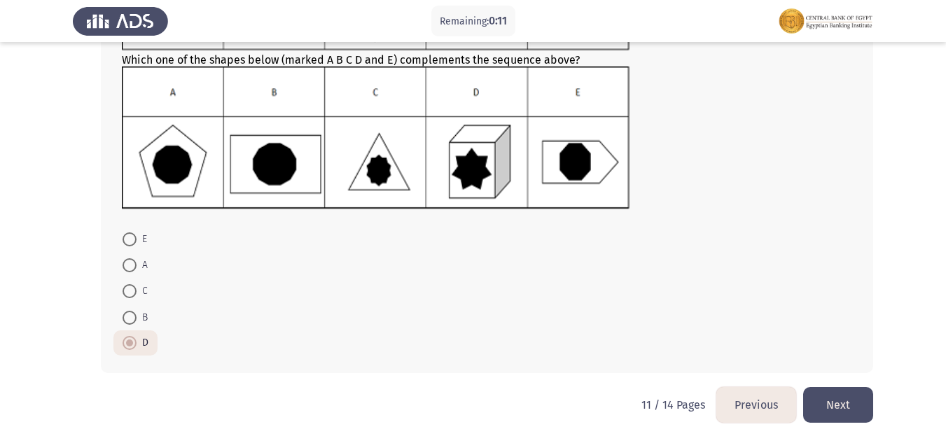
click at [829, 389] on button "Next" at bounding box center [838, 405] width 70 height 36
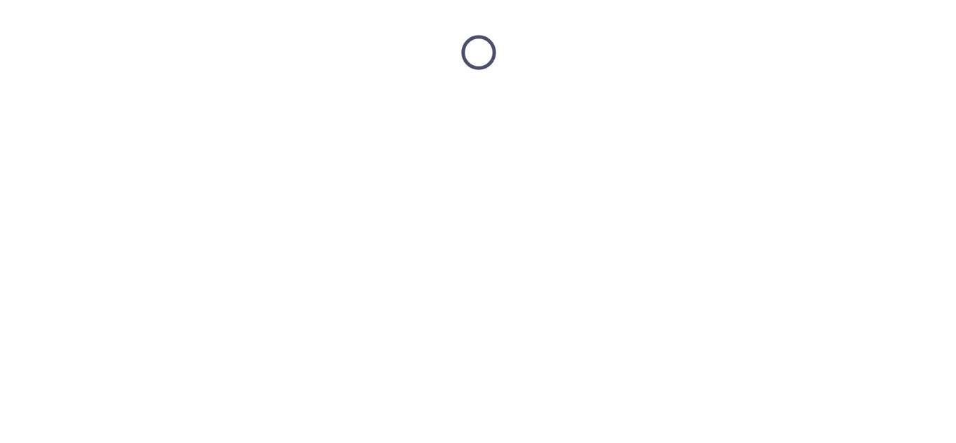
scroll to position [0, 0]
click at [829, 105] on html at bounding box center [478, 52] width 956 height 105
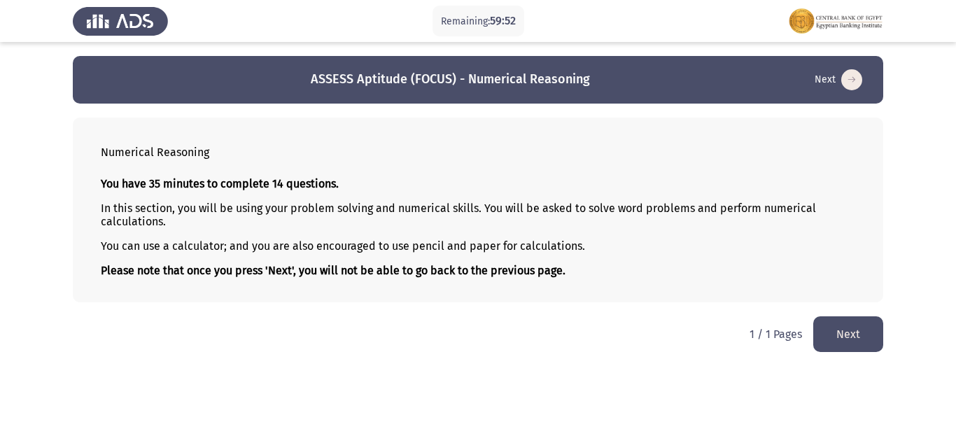
click at [849, 328] on button "Next" at bounding box center [848, 334] width 70 height 36
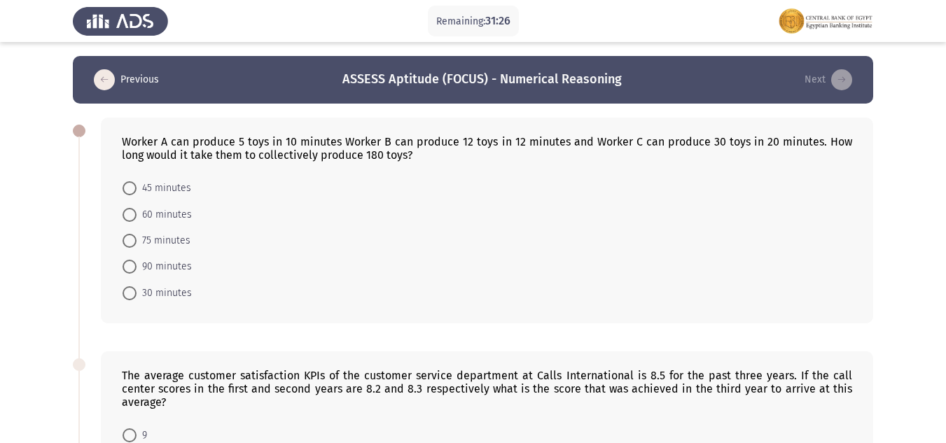
click at [387, 191] on form "45 minutes 60 minutes 75 minutes 90 minutes 30 minutes" at bounding box center [487, 240] width 730 height 131
click at [132, 210] on span at bounding box center [129, 215] width 14 height 14
click at [132, 210] on input "60 minutes" at bounding box center [129, 215] width 14 height 14
radio input "true"
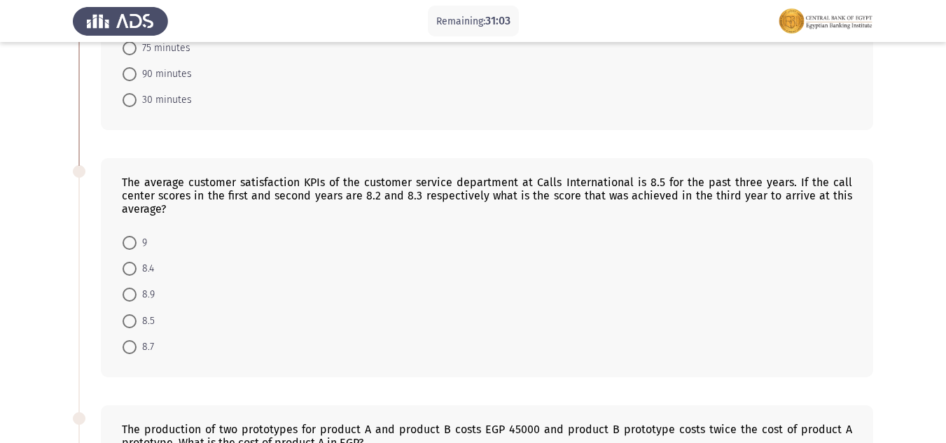
scroll to position [210, 0]
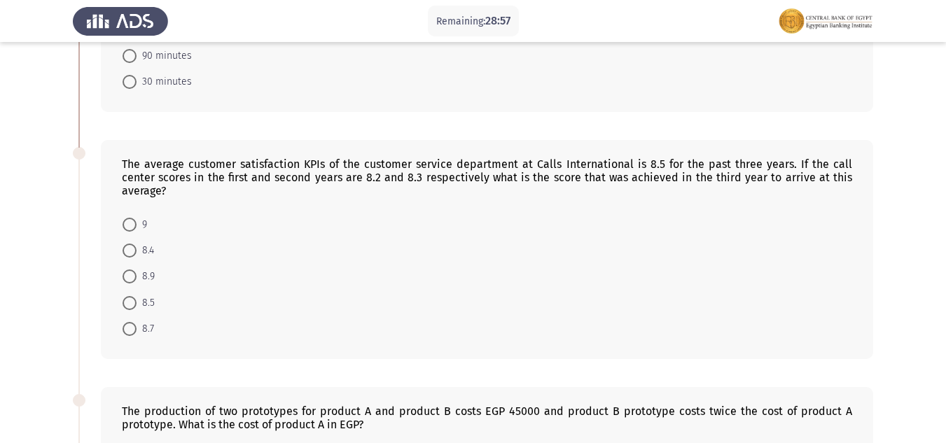
click at [491, 126] on div "The average customer satisfaction KPIs of the customer service department at Ca…" at bounding box center [473, 249] width 800 height 247
click at [659, 64] on form "45 minutes 60 minutes 75 minutes 90 minutes 30 minutes" at bounding box center [487, 29] width 730 height 129
click at [150, 16] on img at bounding box center [120, 20] width 95 height 39
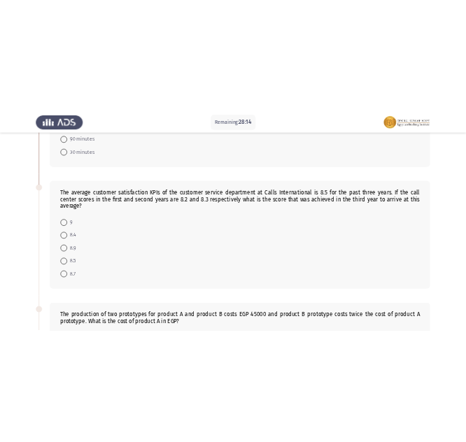
scroll to position [262, 0]
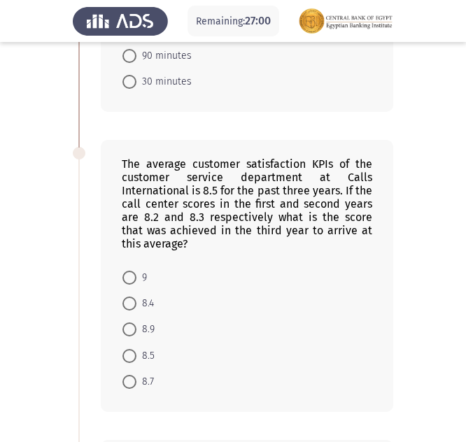
click at [137, 275] on span "9" at bounding box center [141, 277] width 10 height 17
click at [136, 275] on input "9" at bounding box center [129, 278] width 14 height 14
radio input "true"
click at [137, 275] on span "9" at bounding box center [141, 277] width 10 height 17
click at [136, 275] on input "9" at bounding box center [129, 278] width 14 height 14
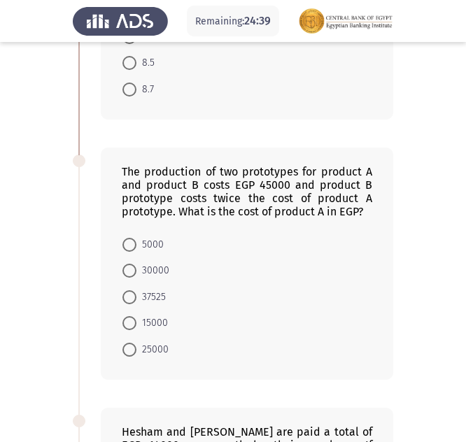
scroll to position [560, 0]
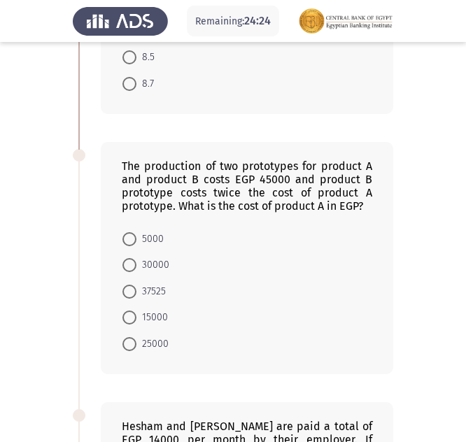
click at [141, 314] on span "15000" at bounding box center [151, 317] width 31 height 17
click at [136, 314] on input "15000" at bounding box center [129, 318] width 14 height 14
radio input "true"
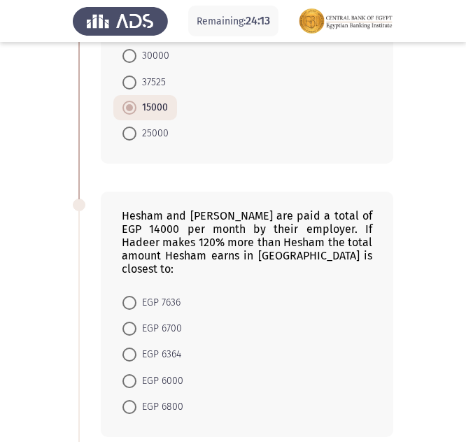
scroll to position [770, 0]
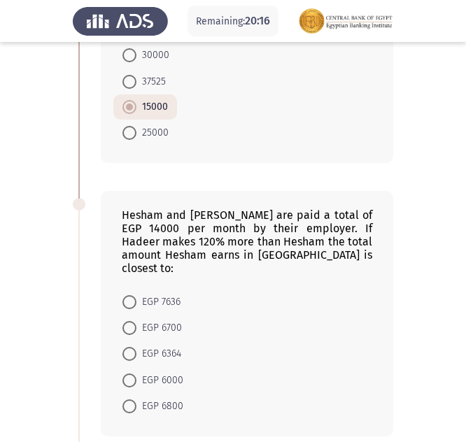
click at [125, 347] on span at bounding box center [129, 354] width 14 height 14
click at [125, 347] on input "EGP 6364" at bounding box center [129, 354] width 14 height 14
radio input "true"
click at [125, 347] on span at bounding box center [129, 354] width 14 height 14
click at [125, 347] on input "EGP 6364" at bounding box center [129, 354] width 14 height 14
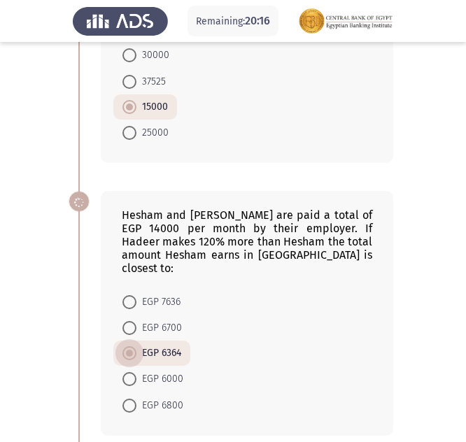
click at [125, 346] on span at bounding box center [129, 353] width 14 height 14
click at [125, 346] on input "EGP 6364" at bounding box center [129, 353] width 14 height 14
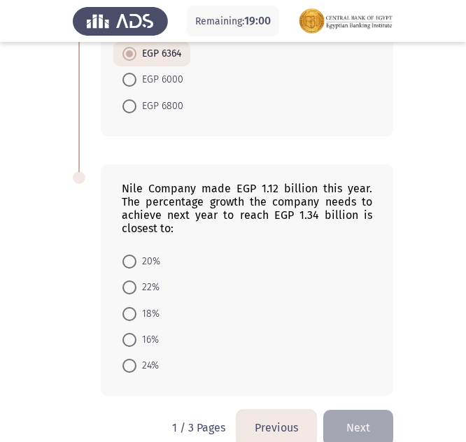
scroll to position [1080, 0]
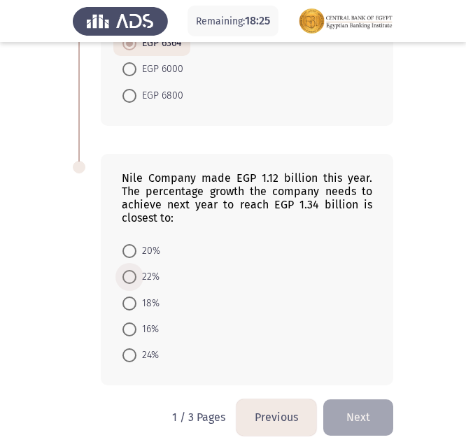
click at [127, 270] on span at bounding box center [129, 277] width 14 height 14
click at [127, 270] on input "22%" at bounding box center [129, 277] width 14 height 14
radio input "true"
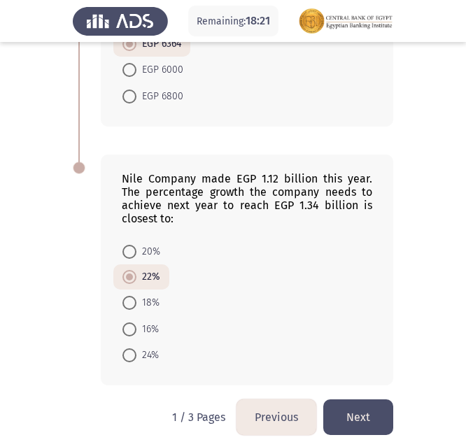
click at [354, 401] on button "Next" at bounding box center [358, 418] width 70 height 36
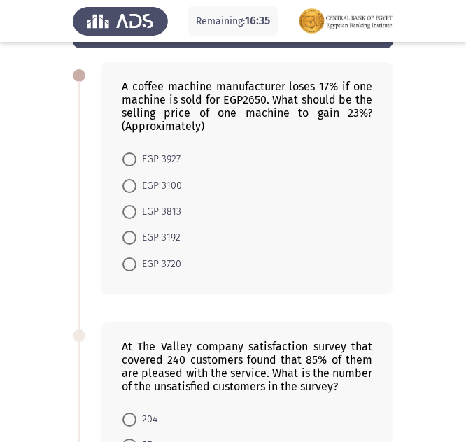
scroll to position [0, 0]
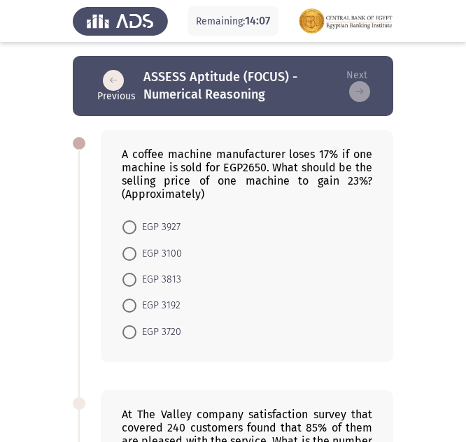
click at [167, 325] on span "EGP 3720" at bounding box center [158, 332] width 45 height 17
click at [136, 325] on input "EGP 3720" at bounding box center [129, 332] width 14 height 14
radio input "true"
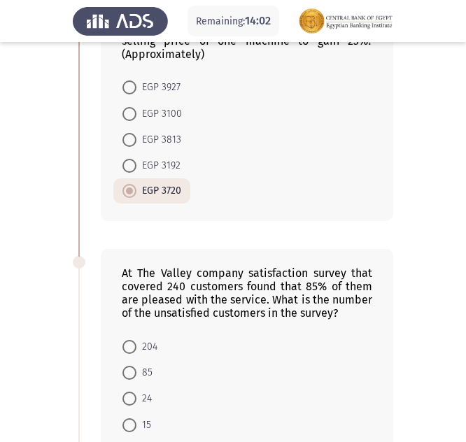
scroll to position [210, 0]
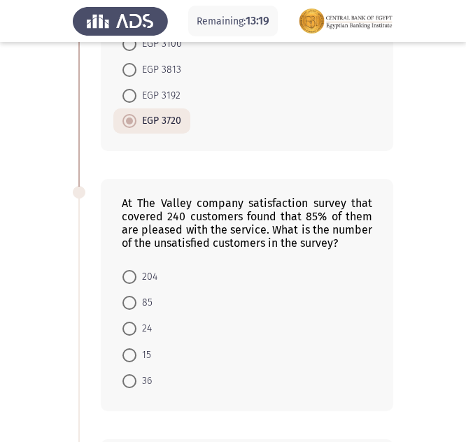
click at [137, 374] on span "36" at bounding box center [143, 381] width 15 height 17
click at [136, 374] on input "36" at bounding box center [129, 381] width 14 height 14
radio input "true"
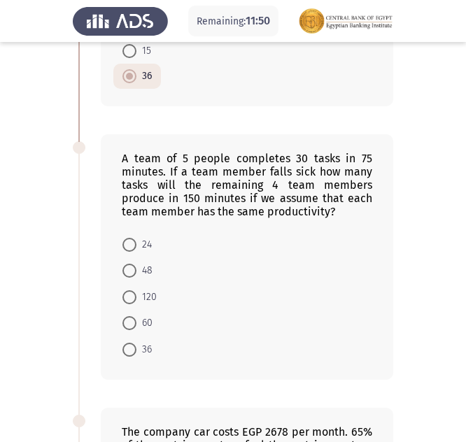
scroll to position [490, 0]
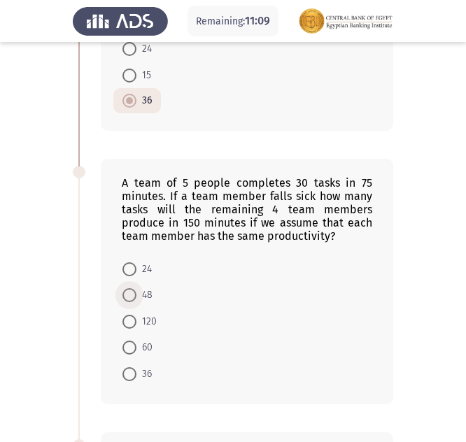
click at [135, 297] on span at bounding box center [129, 295] width 14 height 14
click at [135, 297] on input "48" at bounding box center [129, 295] width 14 height 14
radio input "true"
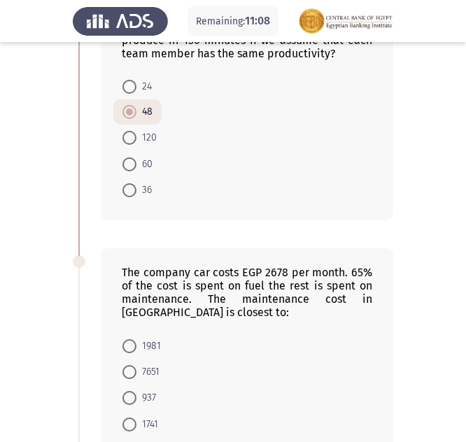
scroll to position [700, 0]
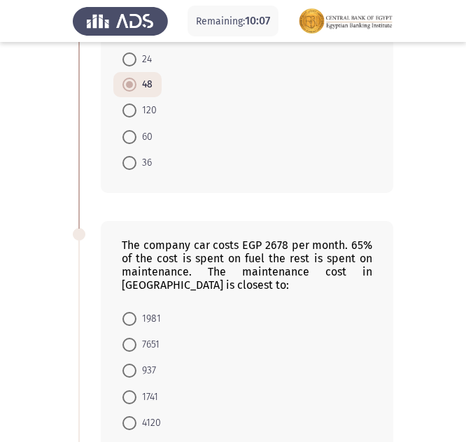
click at [125, 367] on span at bounding box center [129, 371] width 14 height 14
click at [125, 367] on input "937" at bounding box center [129, 371] width 14 height 14
radio input "true"
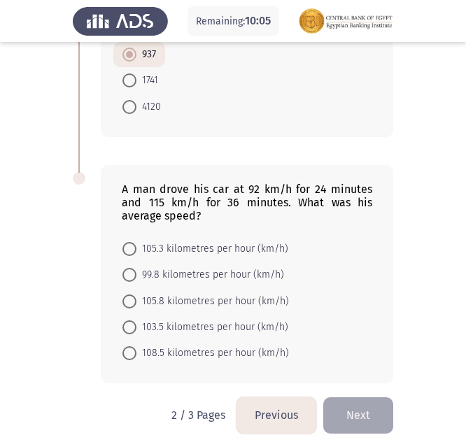
scroll to position [1027, 0]
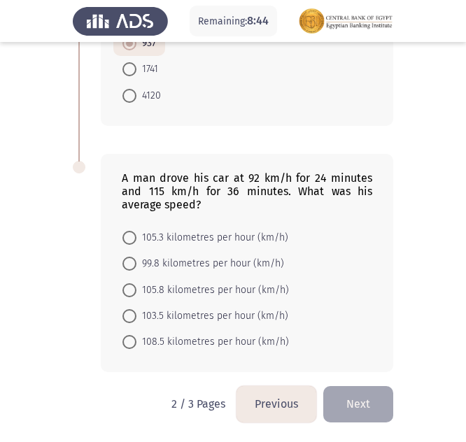
click at [128, 317] on span at bounding box center [129, 316] width 14 height 14
click at [128, 317] on input "103.5 kilometres per hour (km/h)" at bounding box center [129, 316] width 14 height 14
radio input "true"
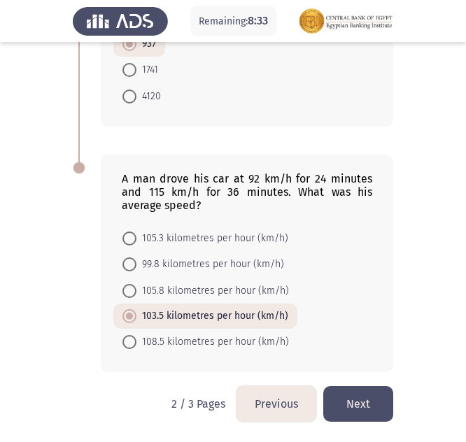
click at [374, 396] on button "Next" at bounding box center [358, 404] width 70 height 36
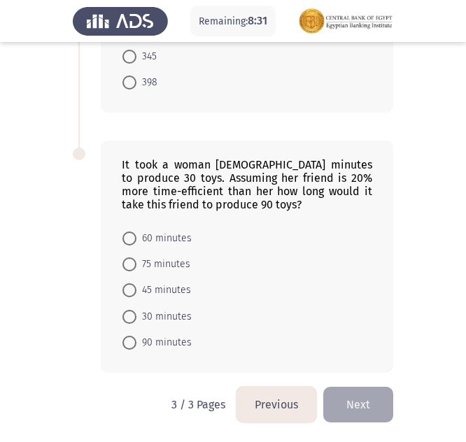
scroll to position [784, 0]
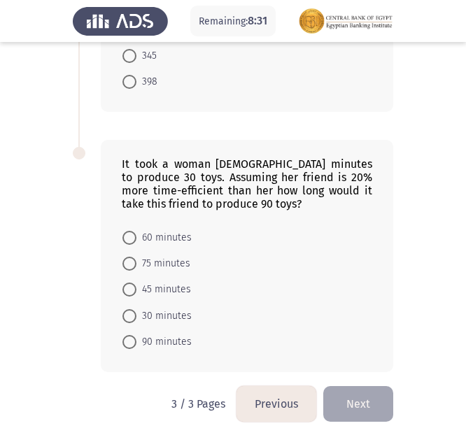
click at [273, 395] on button "Previous" at bounding box center [277, 404] width 80 height 36
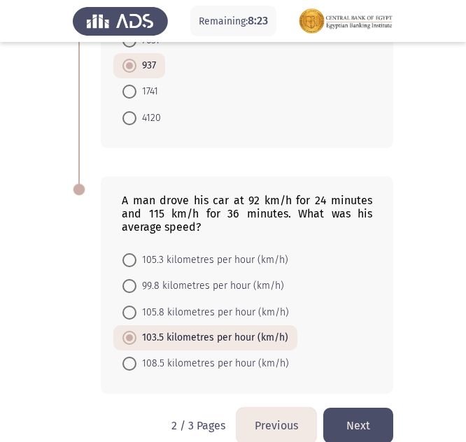
scroll to position [1026, 0]
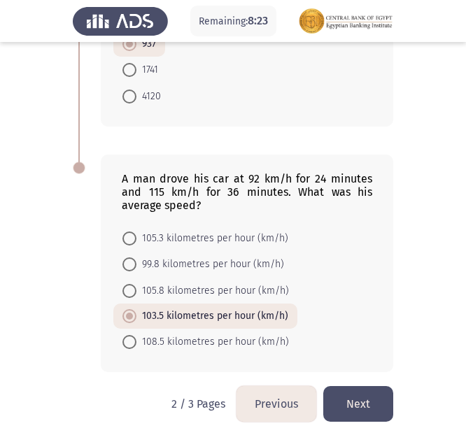
click at [358, 410] on button "Next" at bounding box center [358, 404] width 70 height 36
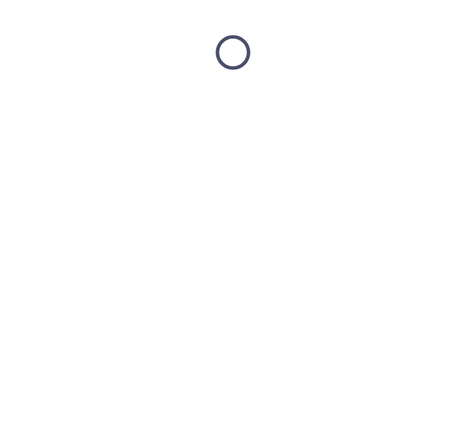
scroll to position [0, 0]
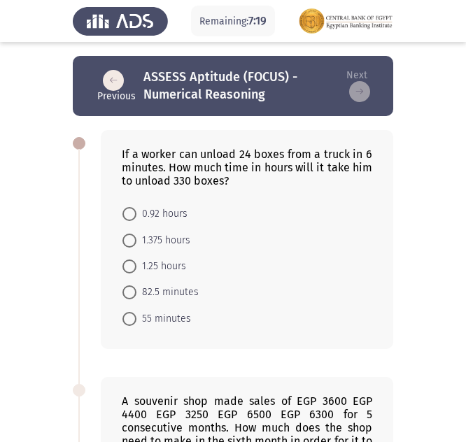
click at [180, 237] on span "1.375 hours" at bounding box center [163, 240] width 54 height 17
click at [136, 237] on input "1.375 hours" at bounding box center [129, 241] width 14 height 14
radio input "true"
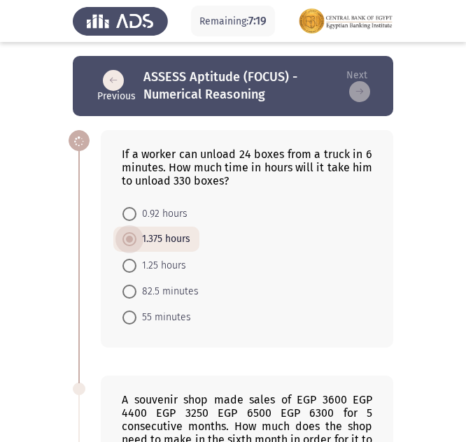
click at [180, 237] on span "1.375 hours" at bounding box center [163, 239] width 54 height 17
click at [136, 237] on input "1.375 hours" at bounding box center [129, 239] width 14 height 14
click at [180, 237] on span "1.375 hours" at bounding box center [163, 239] width 54 height 17
click at [136, 237] on input "1.375 hours" at bounding box center [129, 239] width 14 height 14
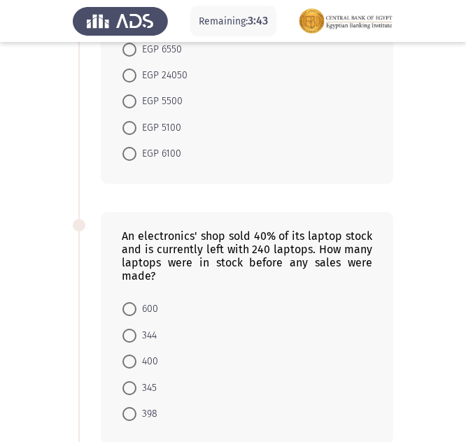
scroll to position [490, 0]
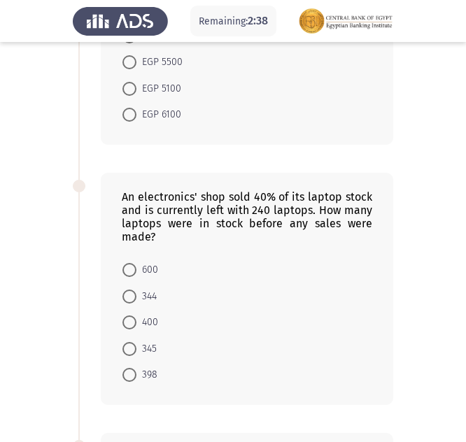
click at [138, 314] on span "400" at bounding box center [147, 322] width 22 height 17
click at [136, 316] on input "400" at bounding box center [129, 323] width 14 height 14
radio input "true"
click at [138, 314] on span "400" at bounding box center [147, 322] width 22 height 17
click at [136, 316] on input "400" at bounding box center [129, 323] width 14 height 14
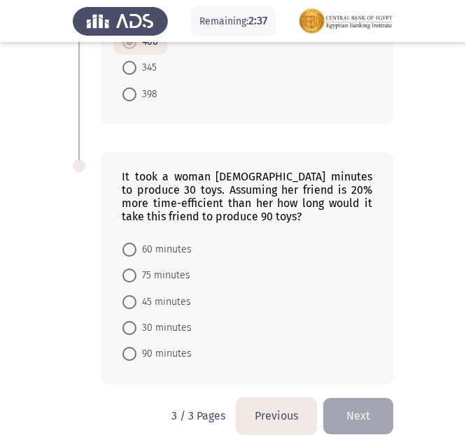
scroll to position [782, 0]
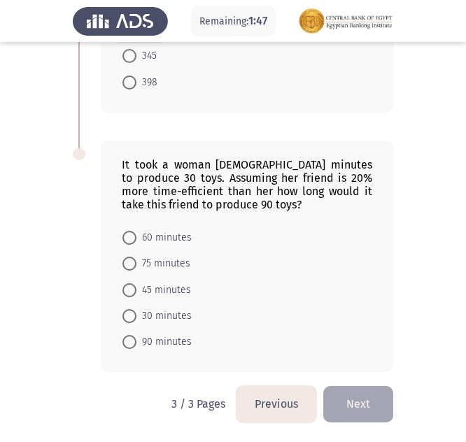
click at [145, 342] on span "90 minutes" at bounding box center [163, 342] width 55 height 17
click at [136, 342] on input "90 minutes" at bounding box center [129, 342] width 14 height 14
radio input "true"
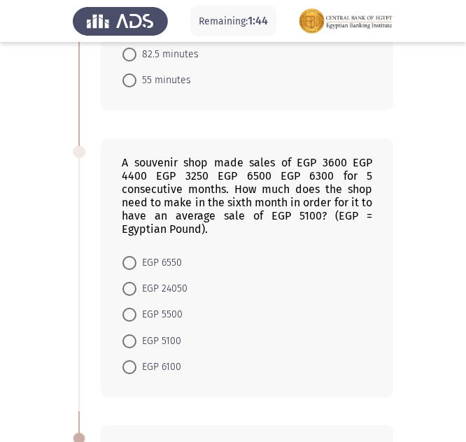
scroll to position [221, 0]
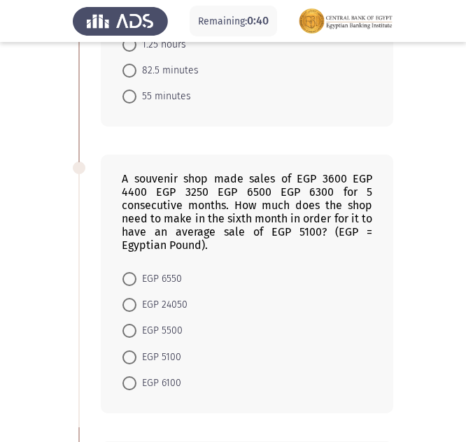
click at [139, 279] on span "EGP 6550" at bounding box center [158, 279] width 45 height 17
click at [136, 279] on input "EGP 6550" at bounding box center [129, 279] width 14 height 14
radio input "true"
click at [139, 279] on span "EGP 6550" at bounding box center [158, 279] width 45 height 17
click at [136, 279] on input "EGP 6550" at bounding box center [129, 279] width 14 height 14
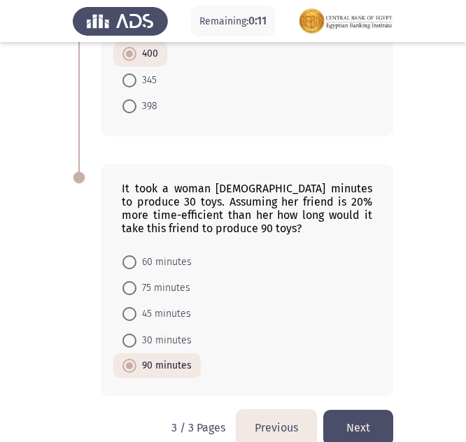
scroll to position [780, 0]
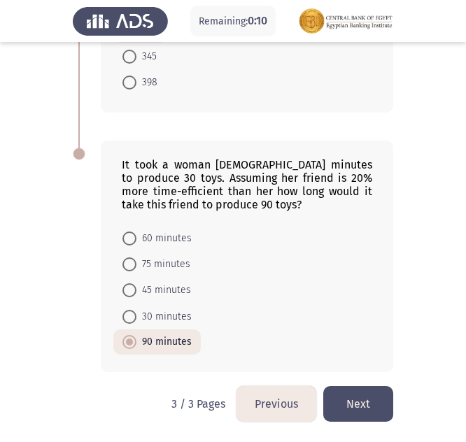
click at [370, 408] on button "Next" at bounding box center [358, 404] width 70 height 36
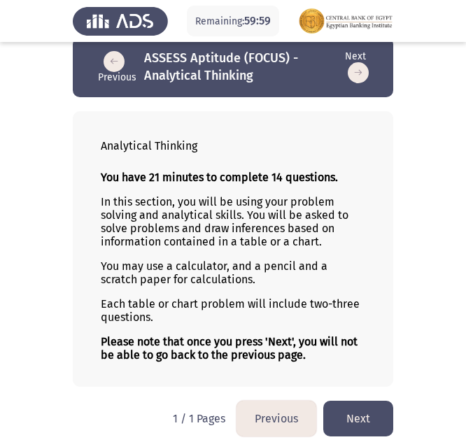
scroll to position [27, 0]
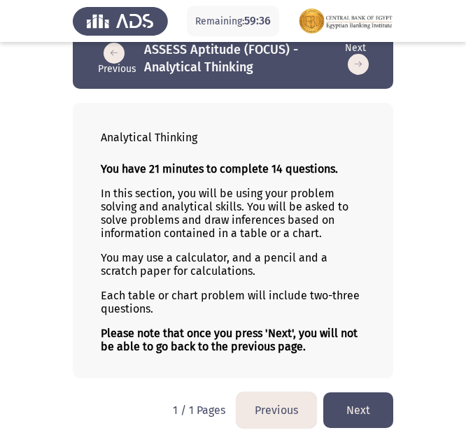
click at [349, 400] on button "Next" at bounding box center [358, 411] width 70 height 36
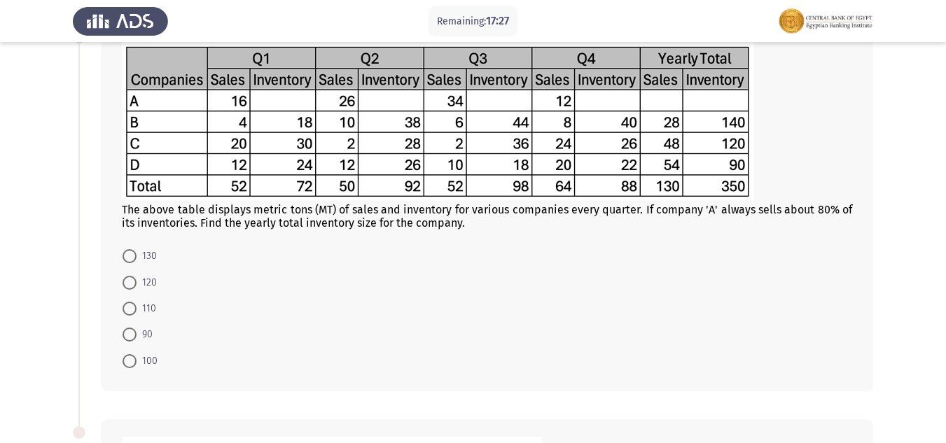
scroll to position [70, 0]
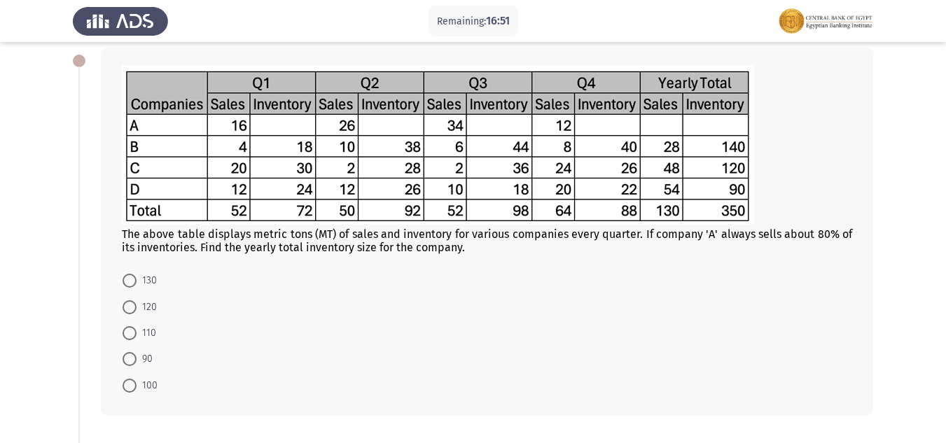
click at [150, 328] on span "110" at bounding box center [146, 333] width 20 height 17
click at [136, 328] on input "110" at bounding box center [129, 333] width 14 height 14
radio input "true"
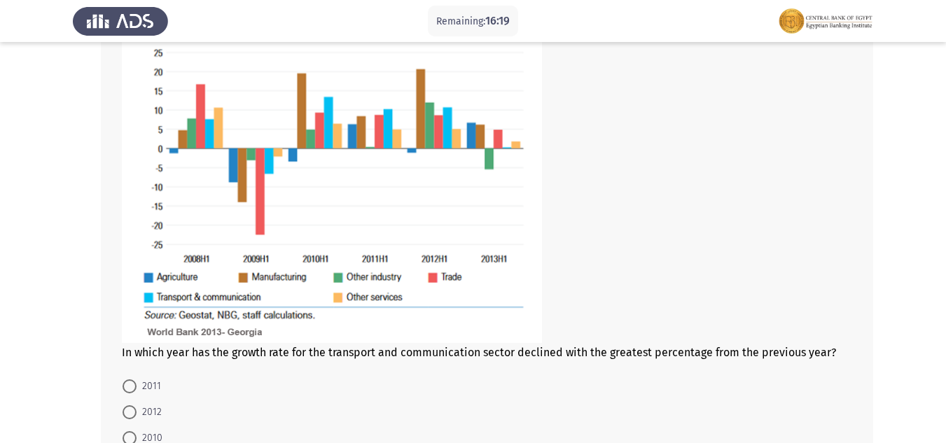
scroll to position [630, 0]
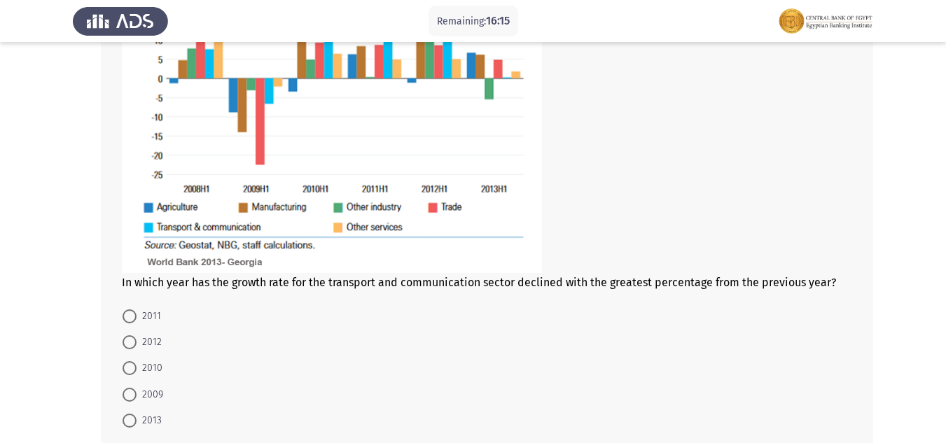
click at [144, 391] on span "2009" at bounding box center [149, 394] width 27 height 17
click at [136, 391] on input "2009" at bounding box center [129, 395] width 14 height 14
radio input "true"
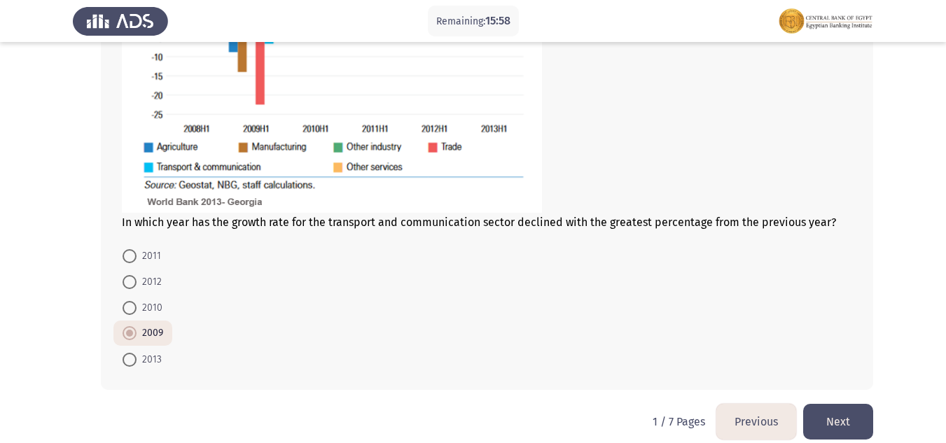
scroll to position [707, 0]
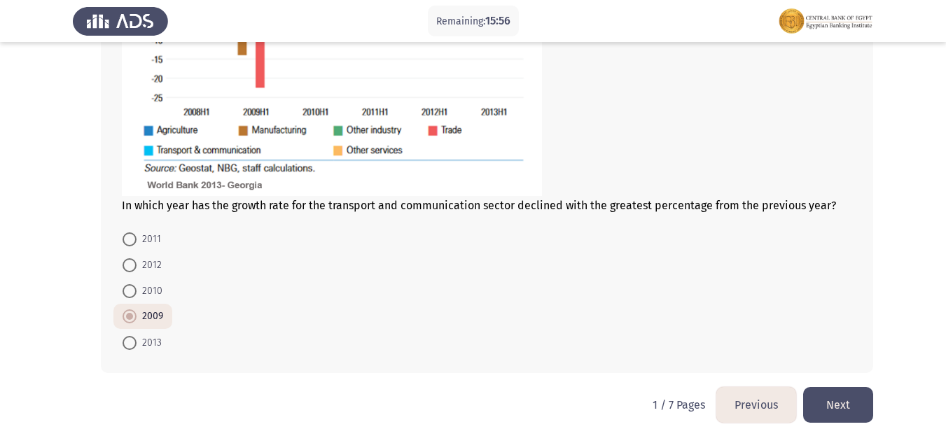
click at [864, 405] on button "Next" at bounding box center [838, 405] width 70 height 36
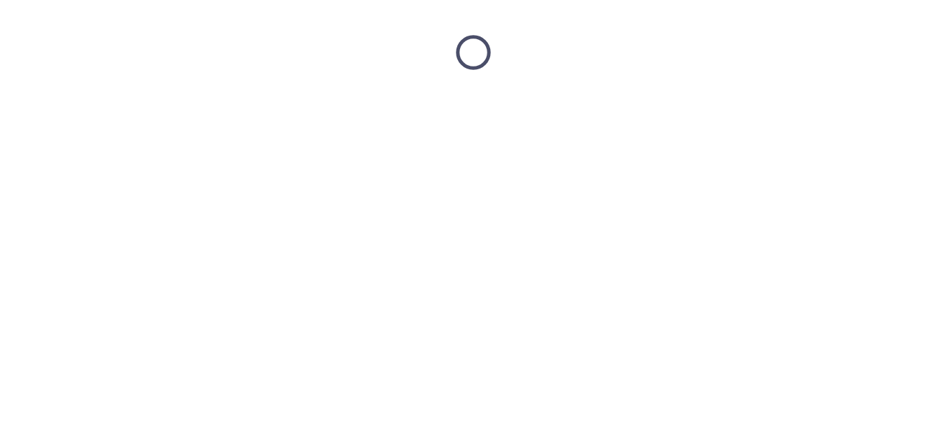
click at [864, 105] on html at bounding box center [473, 52] width 946 height 105
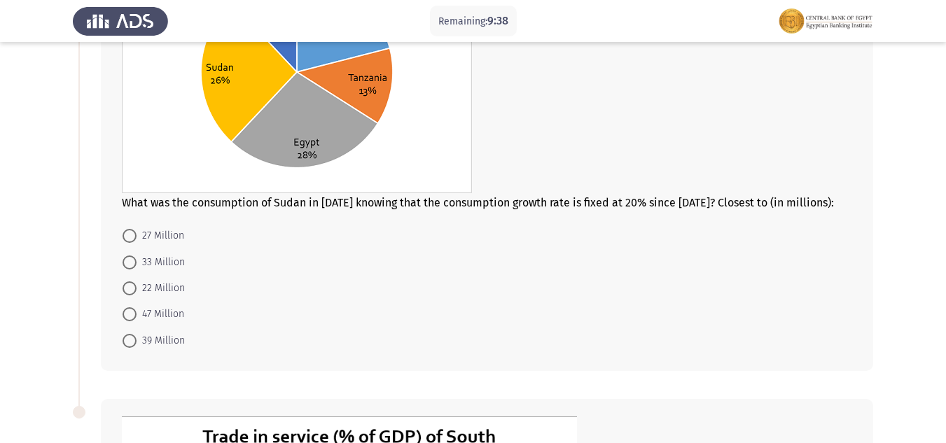
scroll to position [280, 0]
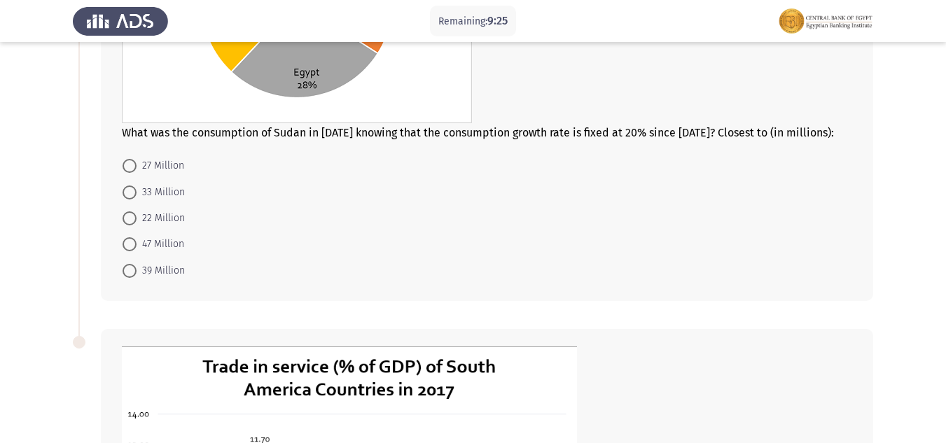
click at [179, 166] on span "27 Million" at bounding box center [160, 165] width 48 height 17
click at [136, 166] on input "27 Million" at bounding box center [129, 166] width 14 height 14
radio input "true"
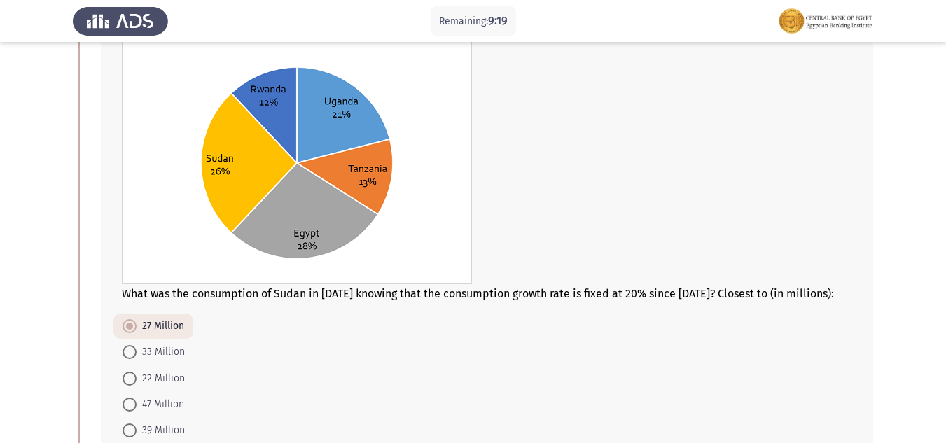
scroll to position [140, 0]
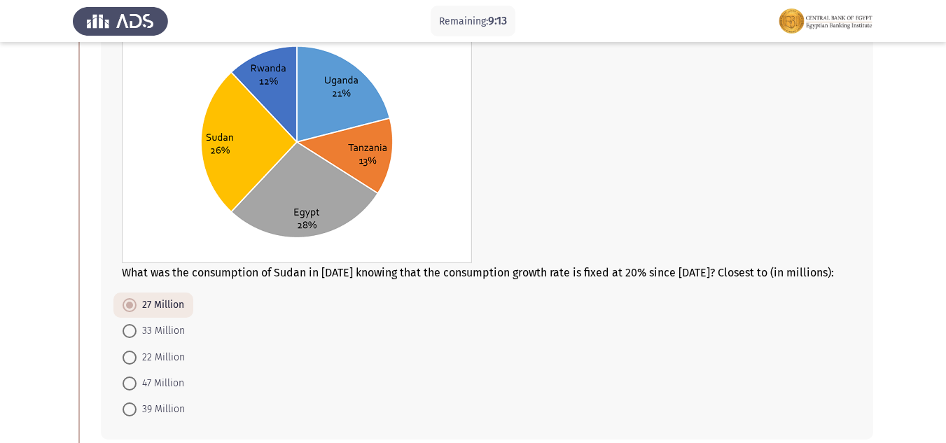
click at [157, 412] on span "39 Million" at bounding box center [160, 409] width 48 height 17
click at [136, 412] on input "39 Million" at bounding box center [129, 409] width 14 height 14
radio input "true"
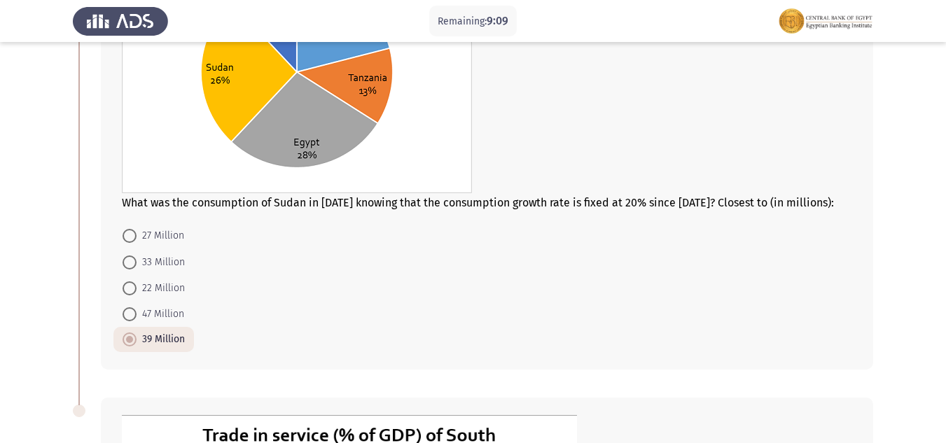
click at [174, 259] on span "33 Million" at bounding box center [160, 262] width 48 height 17
click at [136, 259] on input "33 Million" at bounding box center [129, 262] width 14 height 14
radio input "true"
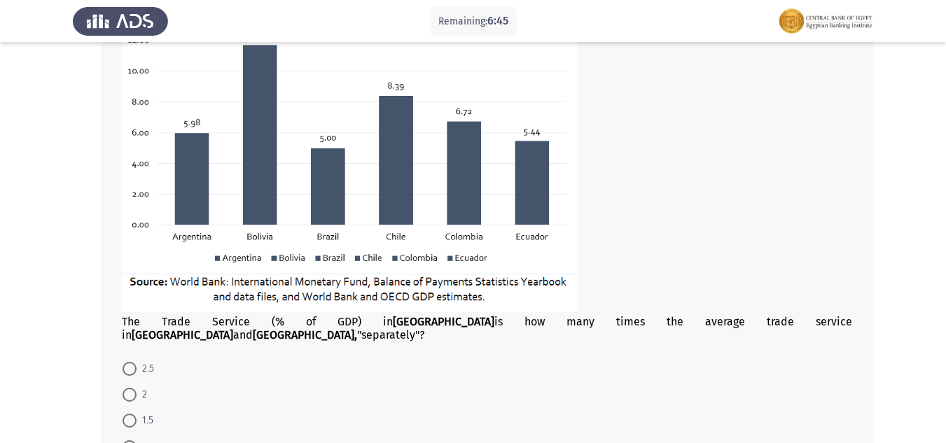
scroll to position [770, 0]
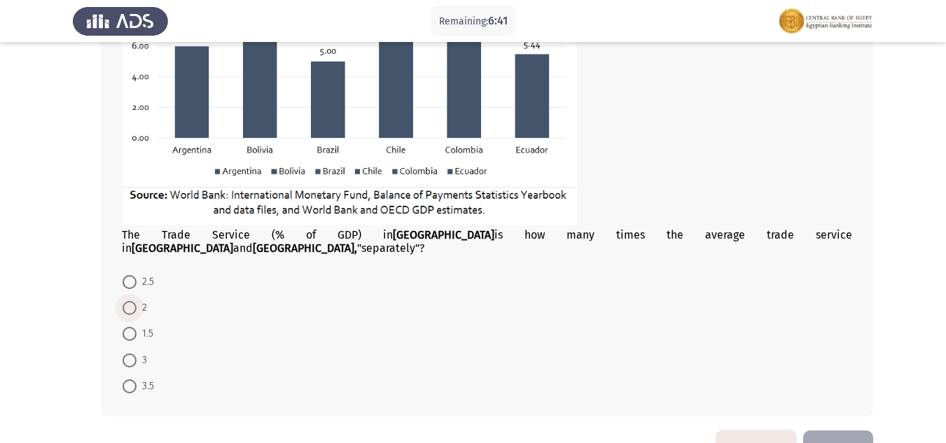
click at [132, 301] on span at bounding box center [129, 308] width 14 height 14
click at [132, 301] on input "2" at bounding box center [129, 308] width 14 height 14
radio input "true"
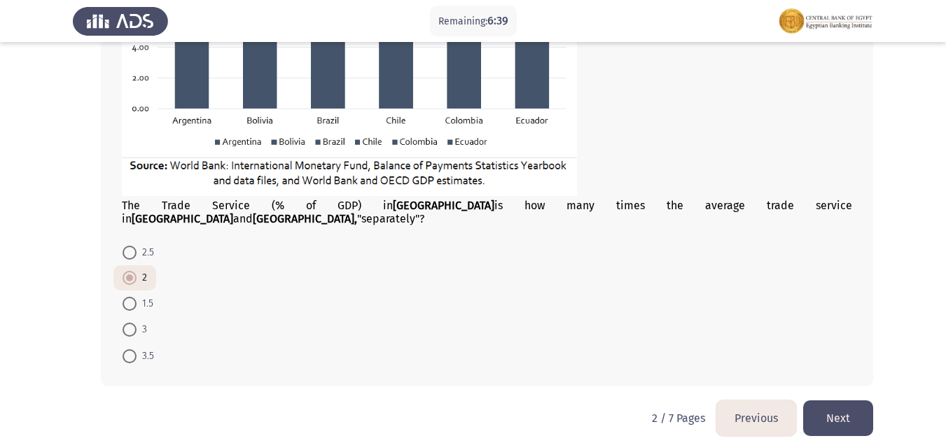
click at [839, 400] on button "Next" at bounding box center [838, 418] width 70 height 36
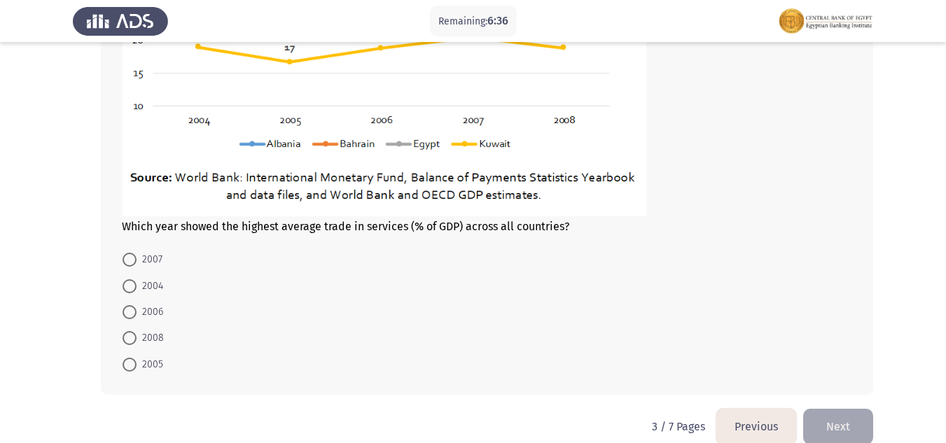
scroll to position [884, 0]
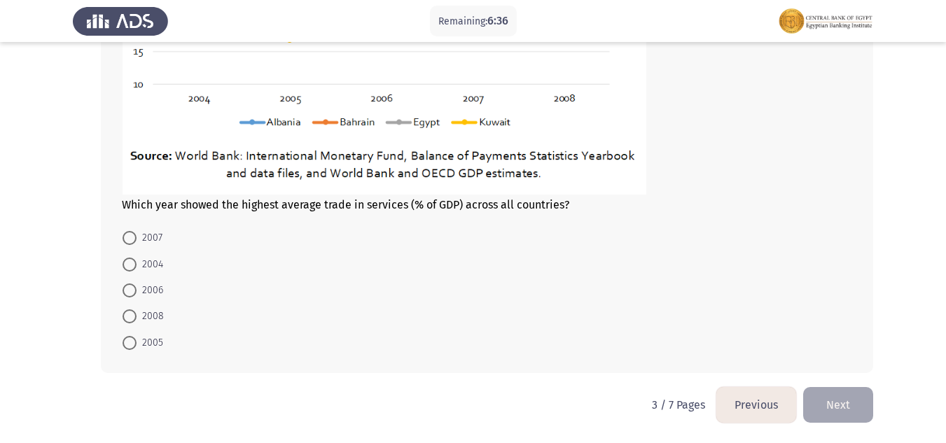
click at [754, 402] on button "Previous" at bounding box center [756, 405] width 80 height 36
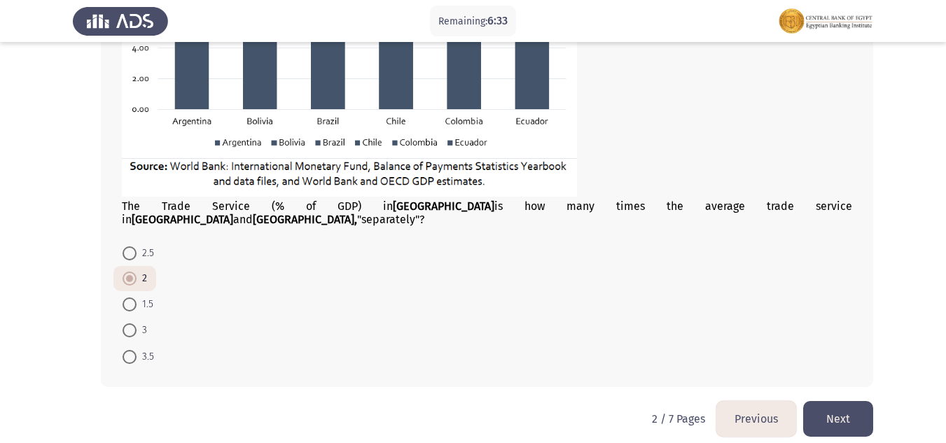
scroll to position [799, 0]
click at [834, 400] on button "Next" at bounding box center [838, 418] width 70 height 36
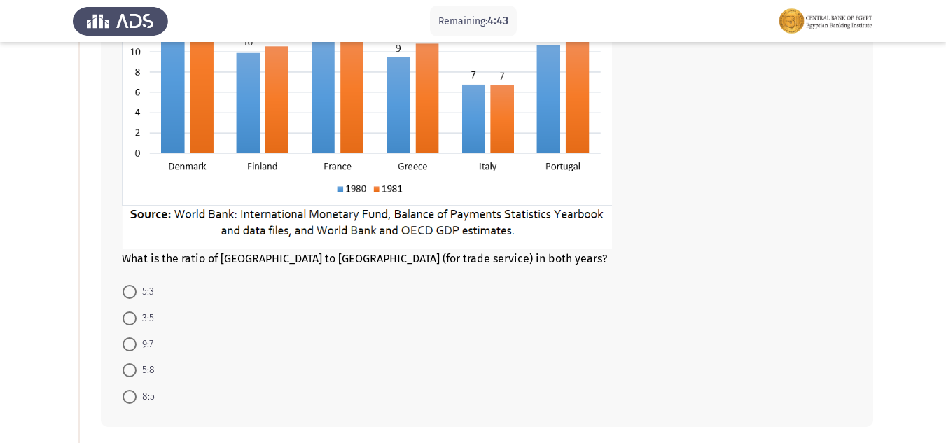
scroll to position [210, 0]
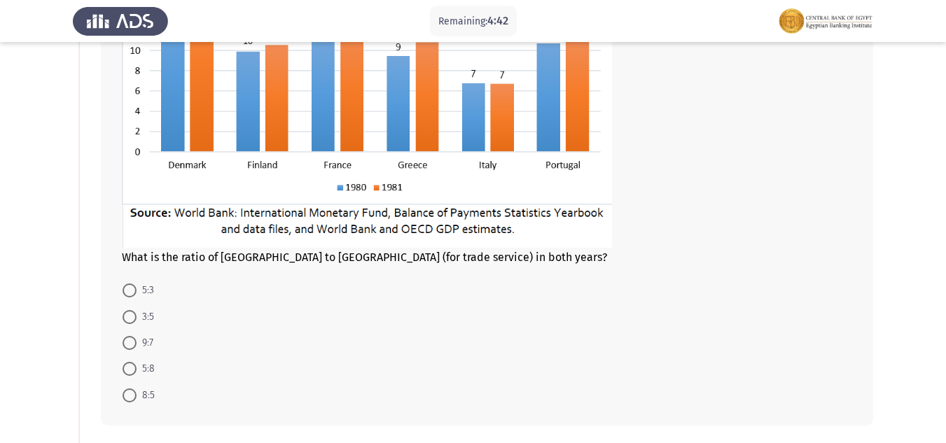
click at [139, 286] on span "5:3" at bounding box center [144, 290] width 17 height 17
click at [136, 286] on input "5:3" at bounding box center [129, 290] width 14 height 14
radio input "true"
click at [139, 286] on span "5:3" at bounding box center [144, 289] width 17 height 17
click at [136, 286] on input "5:3" at bounding box center [129, 290] width 14 height 14
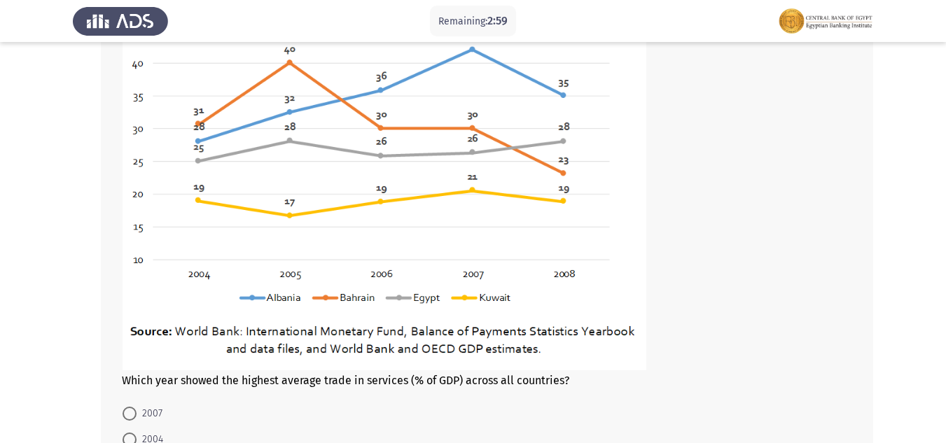
scroll to position [883, 0]
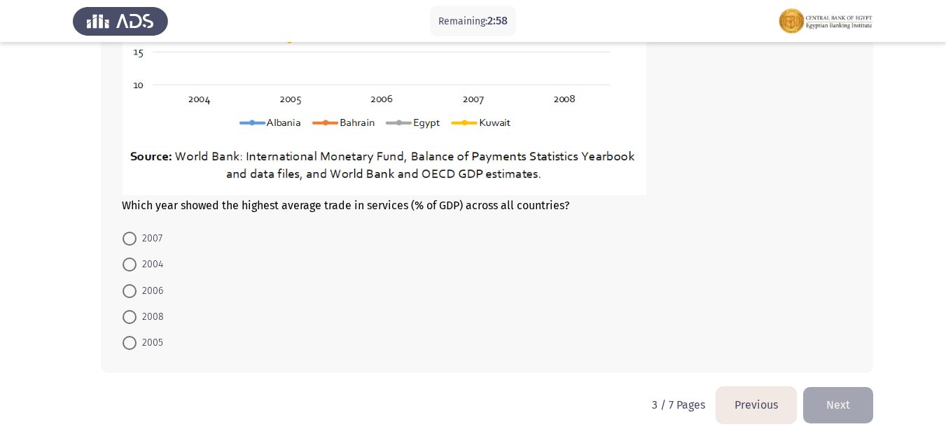
click at [146, 240] on span "2007" at bounding box center [149, 238] width 26 height 17
click at [136, 240] on input "2007" at bounding box center [129, 239] width 14 height 14
radio input "true"
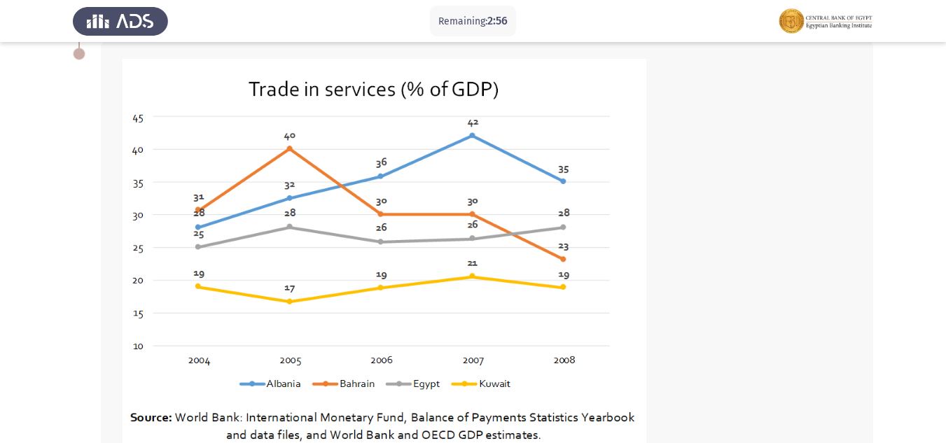
scroll to position [882, 0]
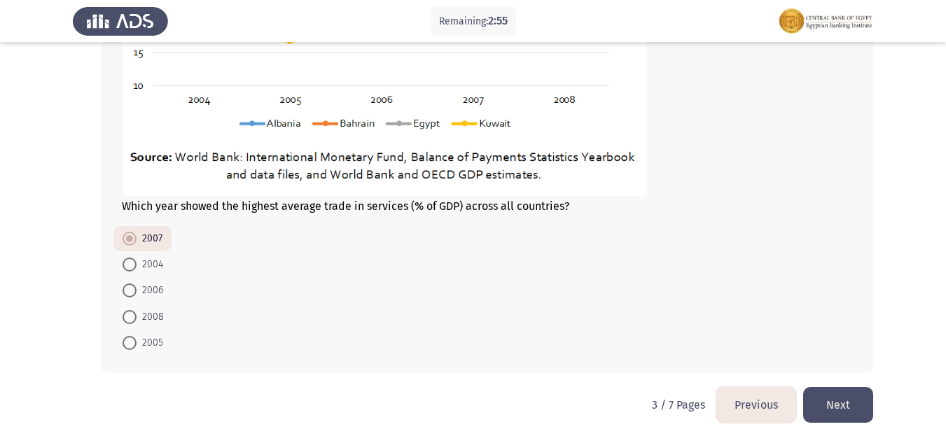
click at [838, 423] on button "Next" at bounding box center [838, 405] width 70 height 36
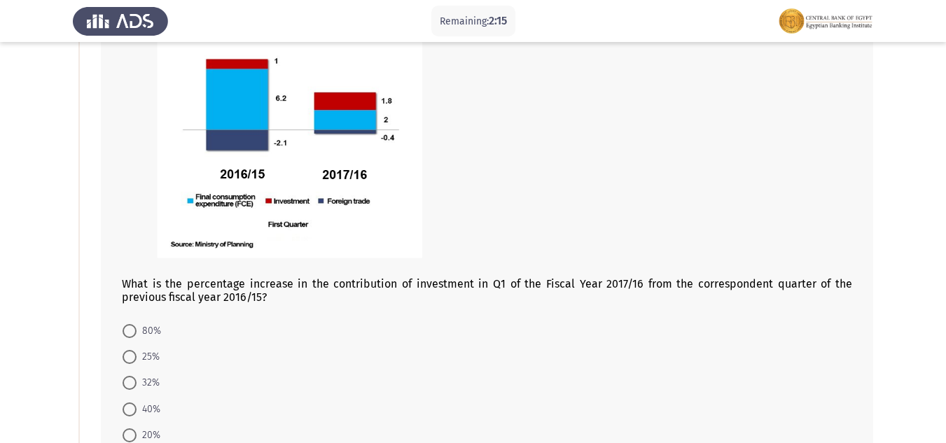
scroll to position [140, 0]
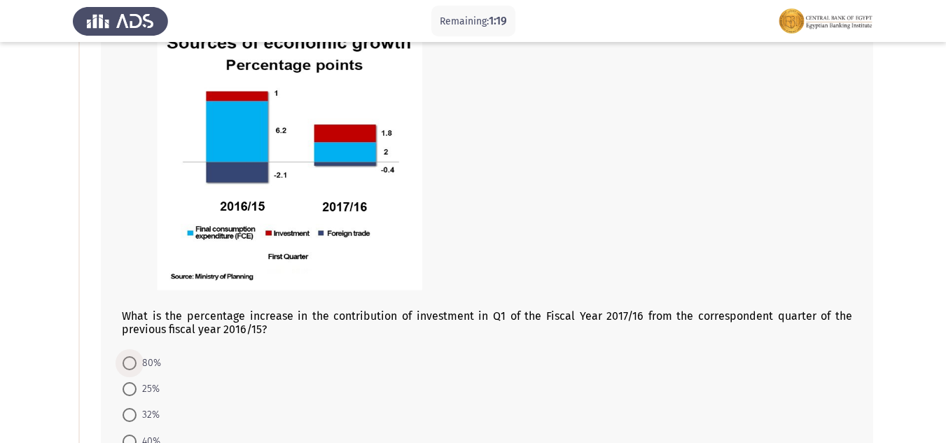
click at [132, 360] on span at bounding box center [129, 363] width 14 height 14
click at [132, 360] on input "80%" at bounding box center [129, 363] width 14 height 14
radio input "true"
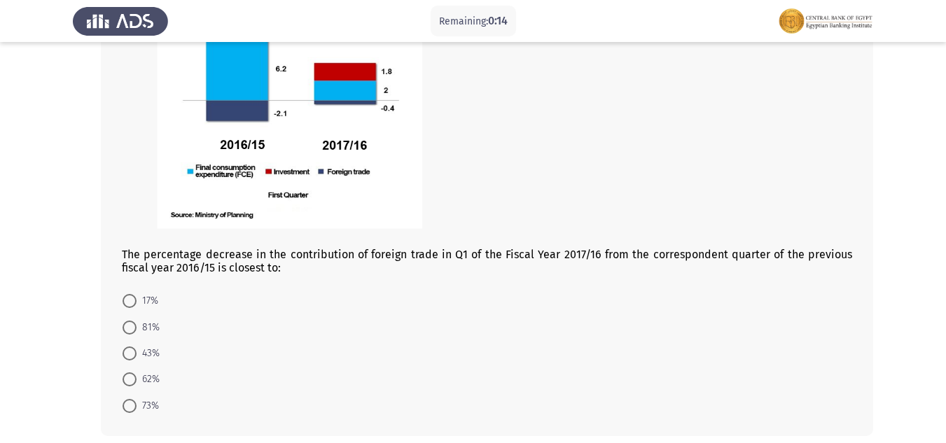
scroll to position [770, 0]
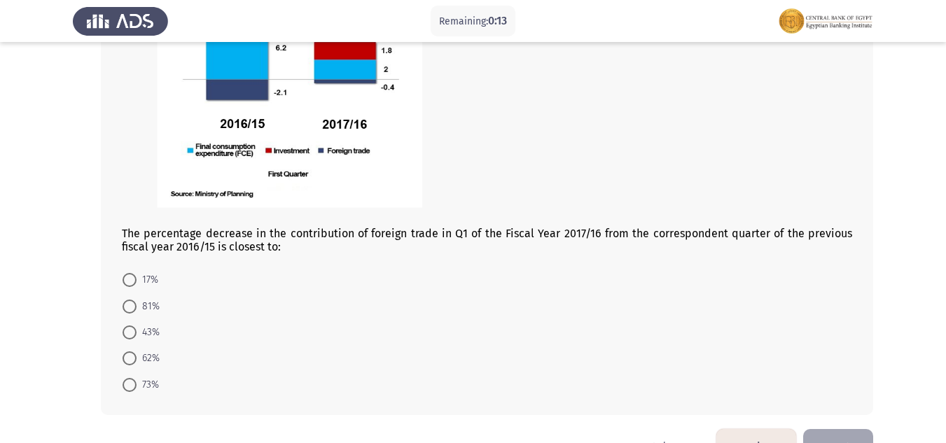
click at [139, 281] on span "17%" at bounding box center [147, 280] width 22 height 17
click at [136, 281] on input "17%" at bounding box center [129, 280] width 14 height 14
radio input "true"
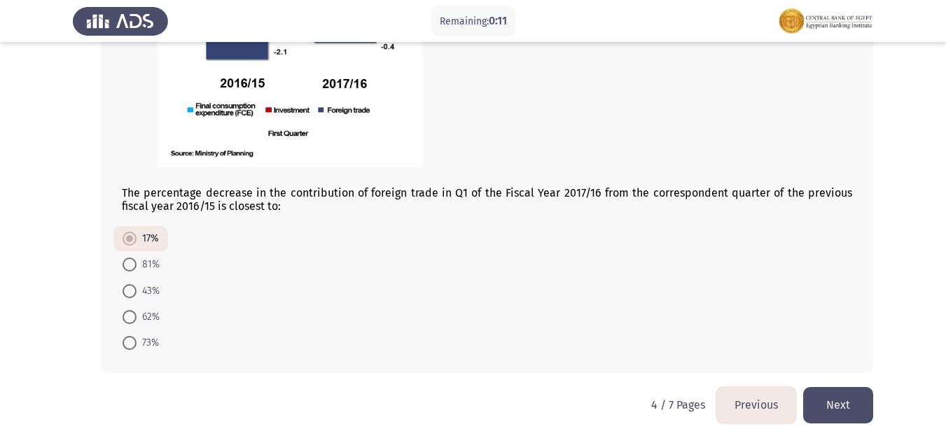
click at [843, 390] on button "Next" at bounding box center [838, 405] width 70 height 36
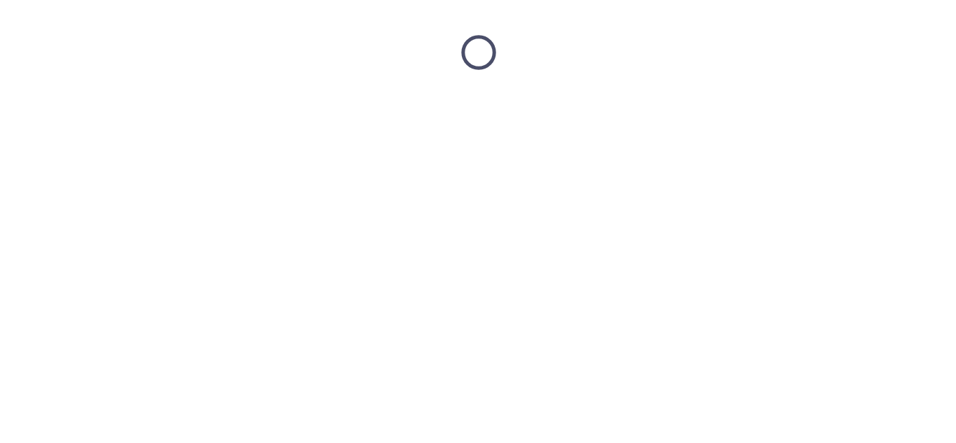
scroll to position [0, 0]
